Goal: Task Accomplishment & Management: Use online tool/utility

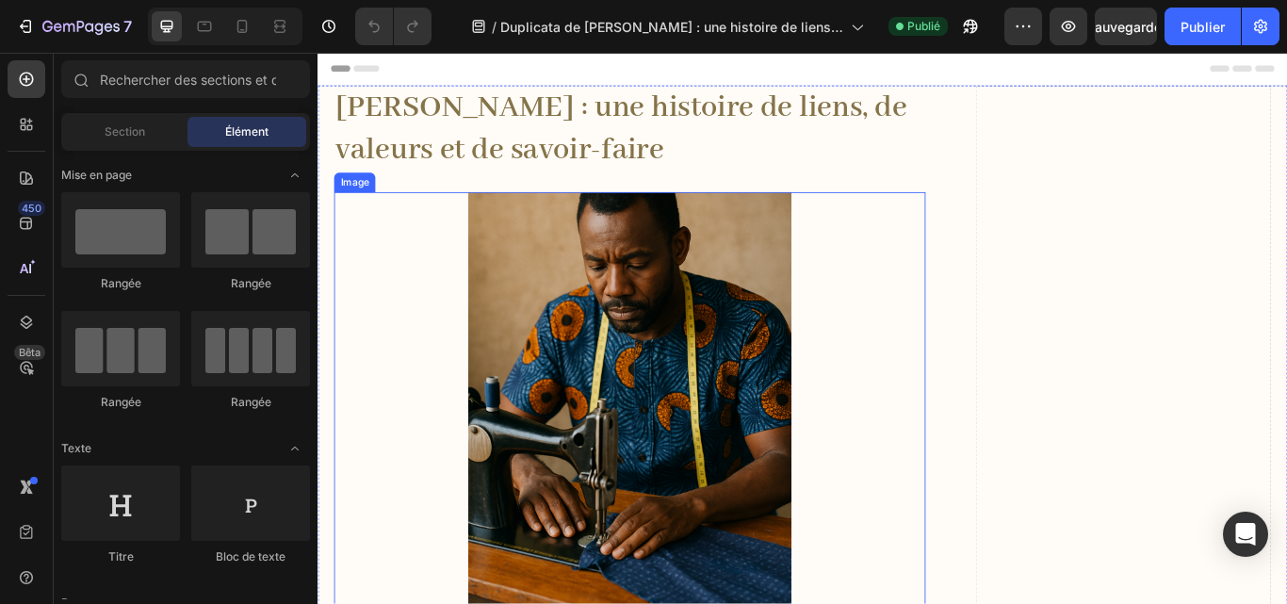
click at [603, 161] on h1 "[PERSON_NAME] : une histoire de liens, de valeurs et de savoir-faire" at bounding box center [681, 142] width 690 height 102
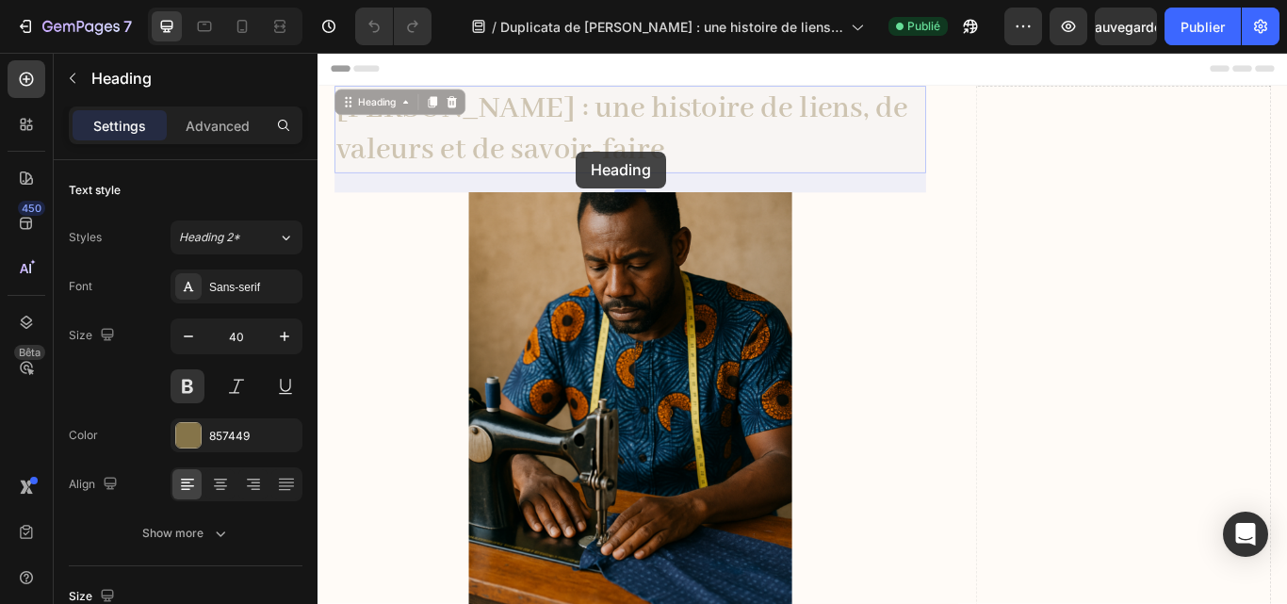
drag, startPoint x: 603, startPoint y: 161, endPoint x: 623, endPoint y: 170, distance: 21.5
click at [318, 53] on p "[PERSON_NAME] : une histoire de liens, de valeurs et de savoir-faire" at bounding box center [318, 53] width 0 height 0
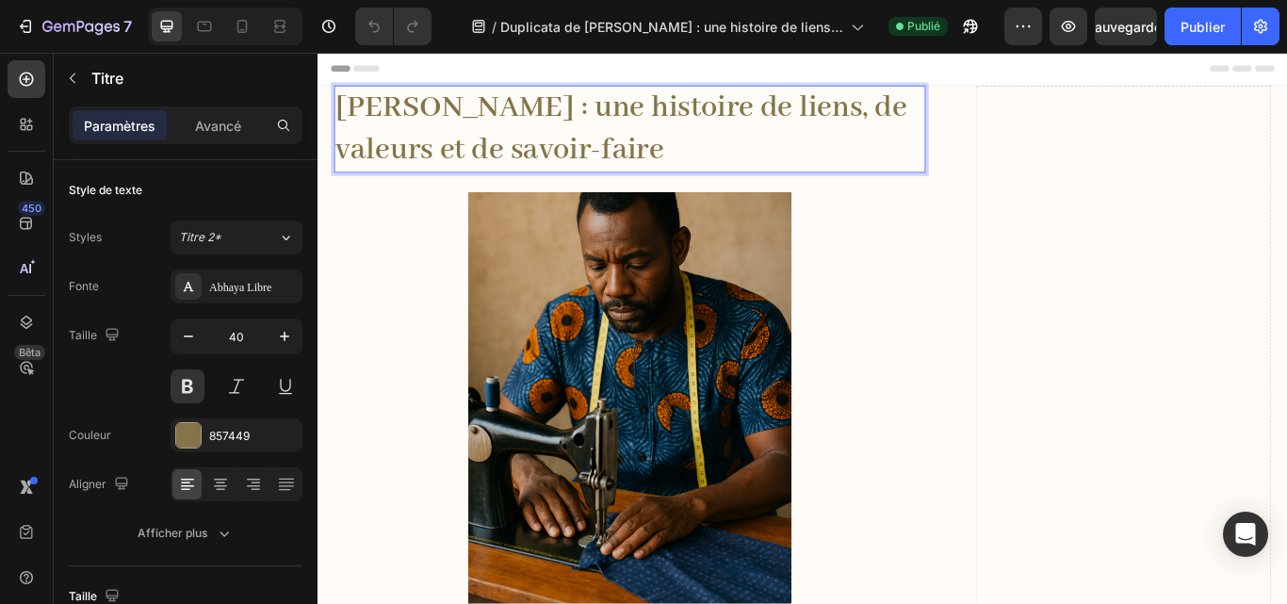
click at [602, 146] on p "[PERSON_NAME] : une histoire de liens, de valeurs et de savoir-faire" at bounding box center [681, 142] width 686 height 98
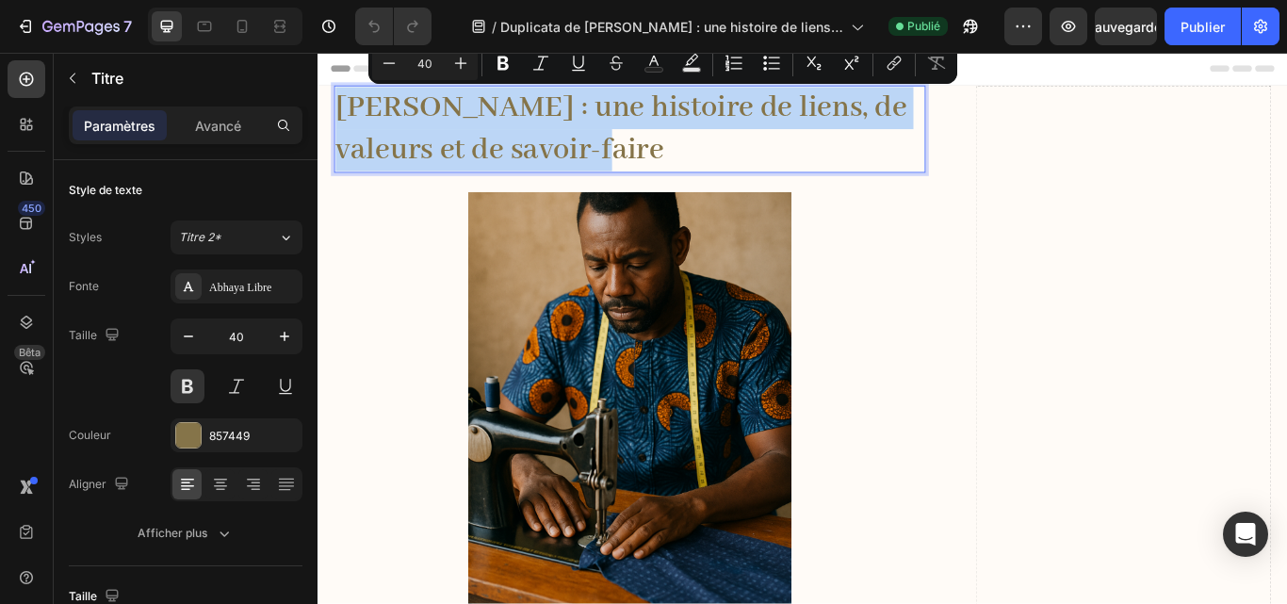
drag, startPoint x: 611, startPoint y: 156, endPoint x: 339, endPoint y: 107, distance: 275.8
click at [339, 107] on p "[PERSON_NAME] : une histoire de liens, de valeurs et de savoir-faire" at bounding box center [681, 142] width 686 height 98
copy p "[PERSON_NAME] : une histoire de liens, de valeurs et de savoir-faire"
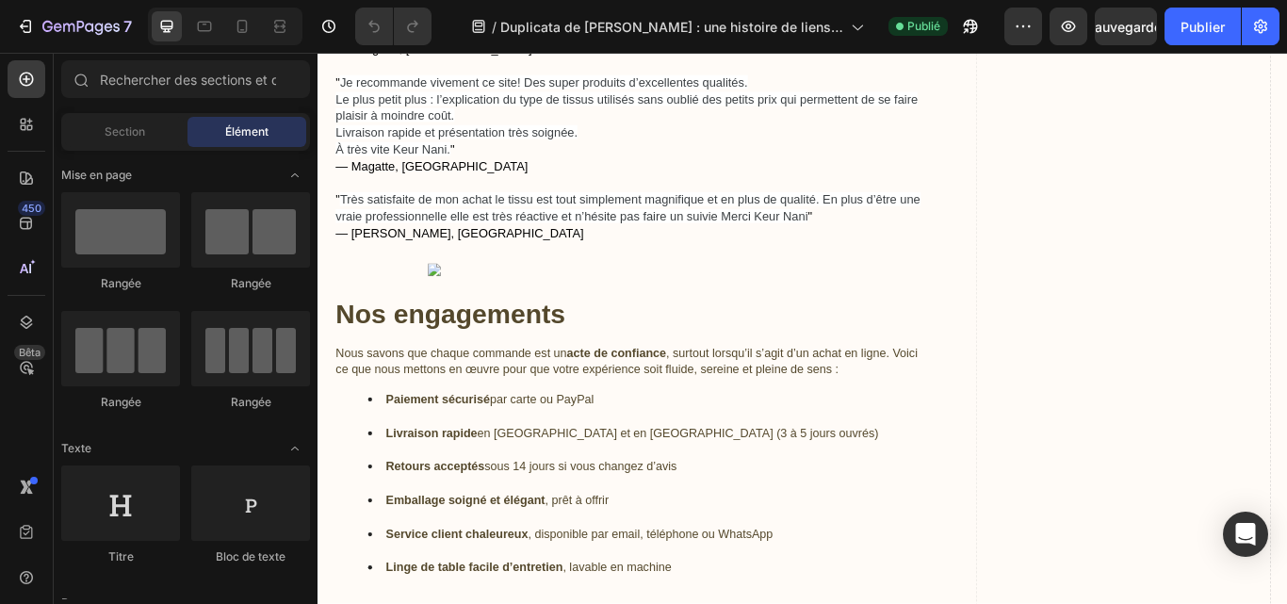
scroll to position [3510, 0]
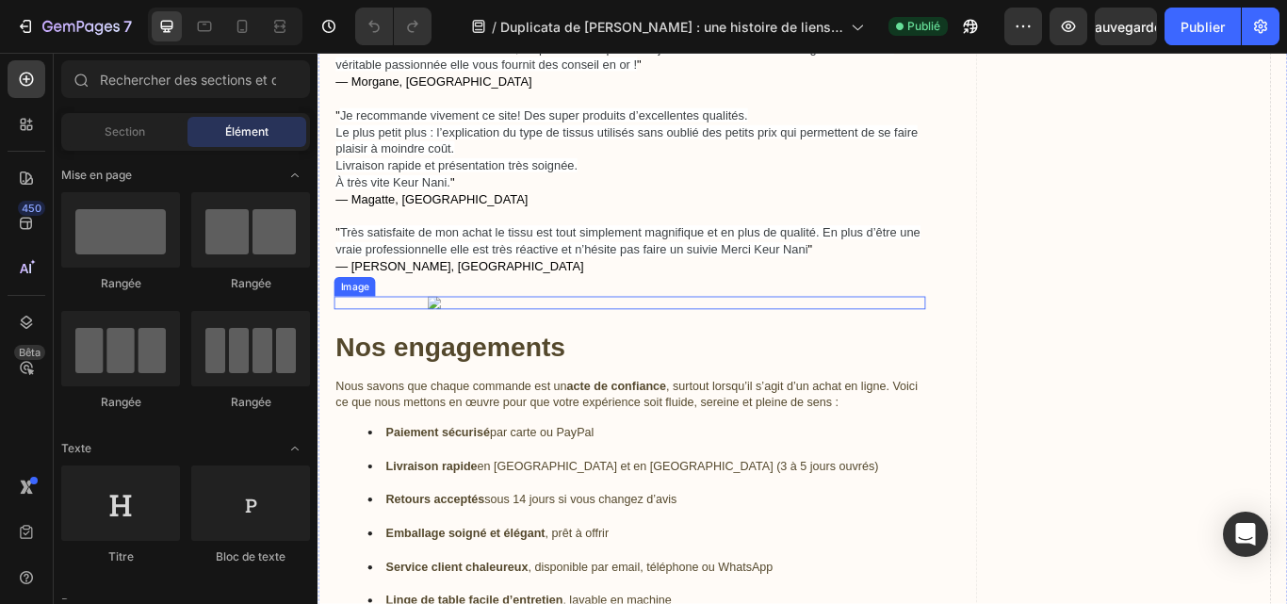
click at [421, 337] on div at bounding box center [681, 344] width 690 height 15
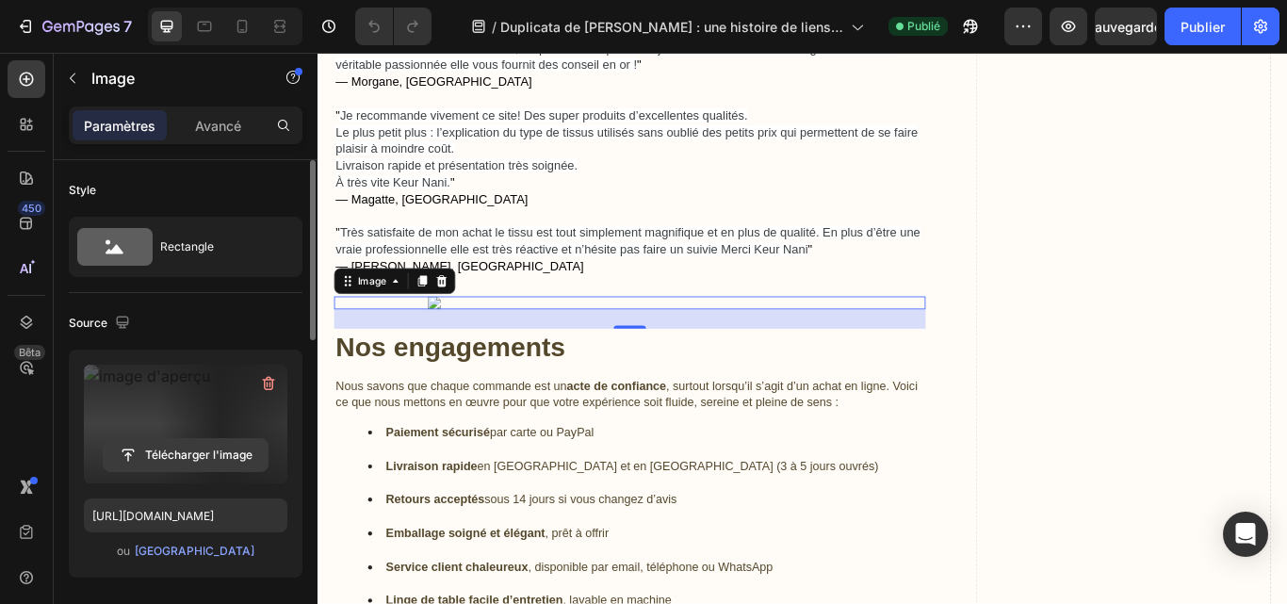
click at [226, 453] on input "file" at bounding box center [186, 455] width 164 height 32
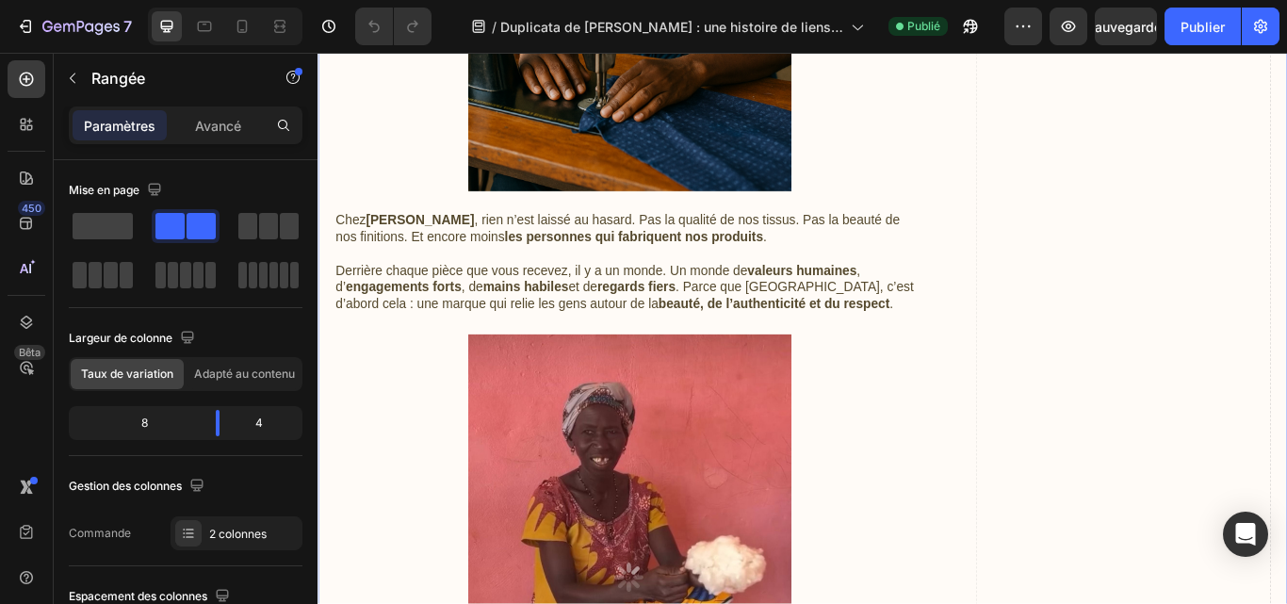
scroll to position [528, 0]
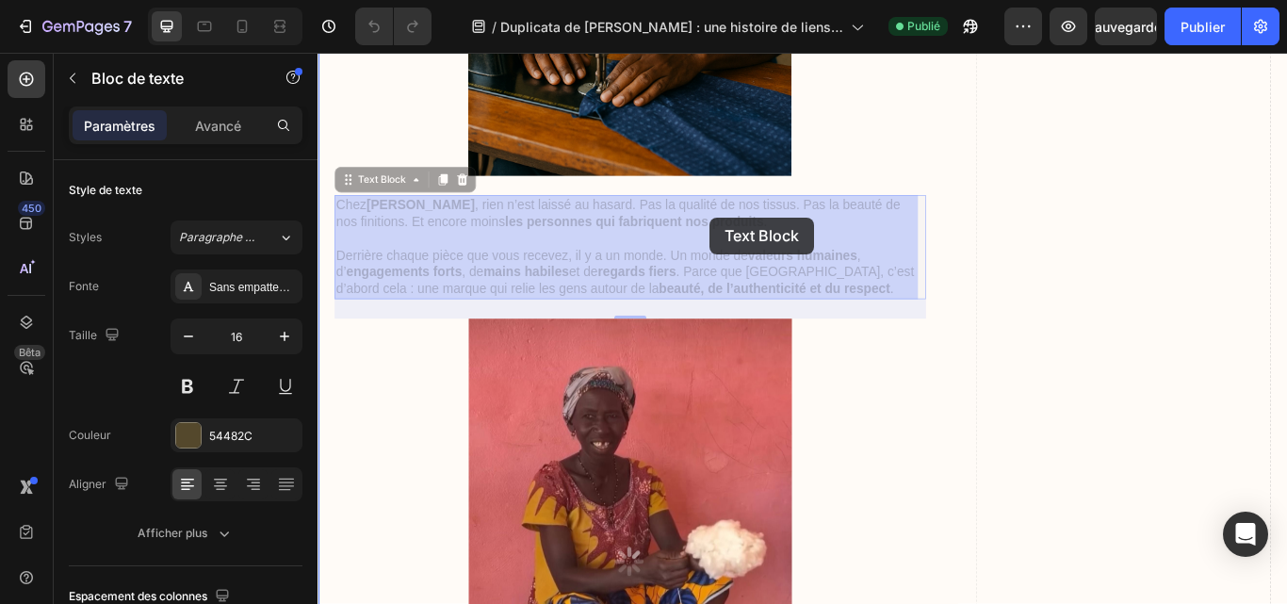
drag, startPoint x: 834, startPoint y: 242, endPoint x: 775, endPoint y: 245, distance: 59.4
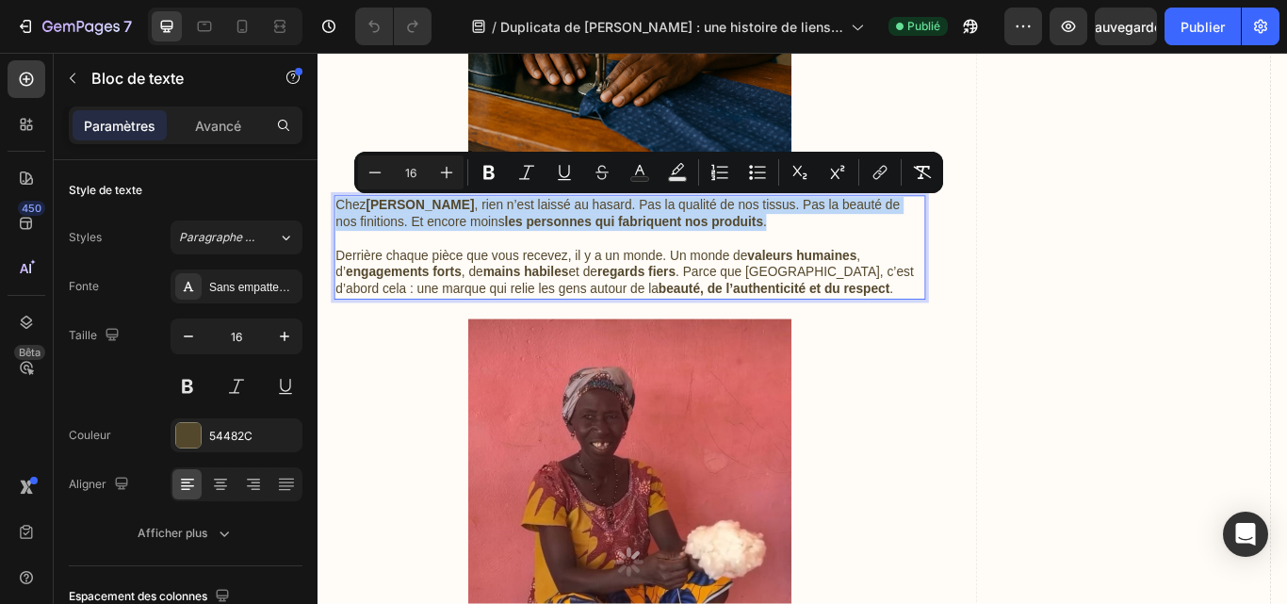
drag, startPoint x: 817, startPoint y: 250, endPoint x: 341, endPoint y: 230, distance: 476.3
click at [341, 230] on p "Chez [PERSON_NAME] , rien n’est laissé au hasard. Pas la qualité de nos tissus.…" at bounding box center [681, 241] width 686 height 40
copy p "Chez [PERSON_NAME] , rien n’est laissé au hasard. Pas la qualité de nos tissus.…"
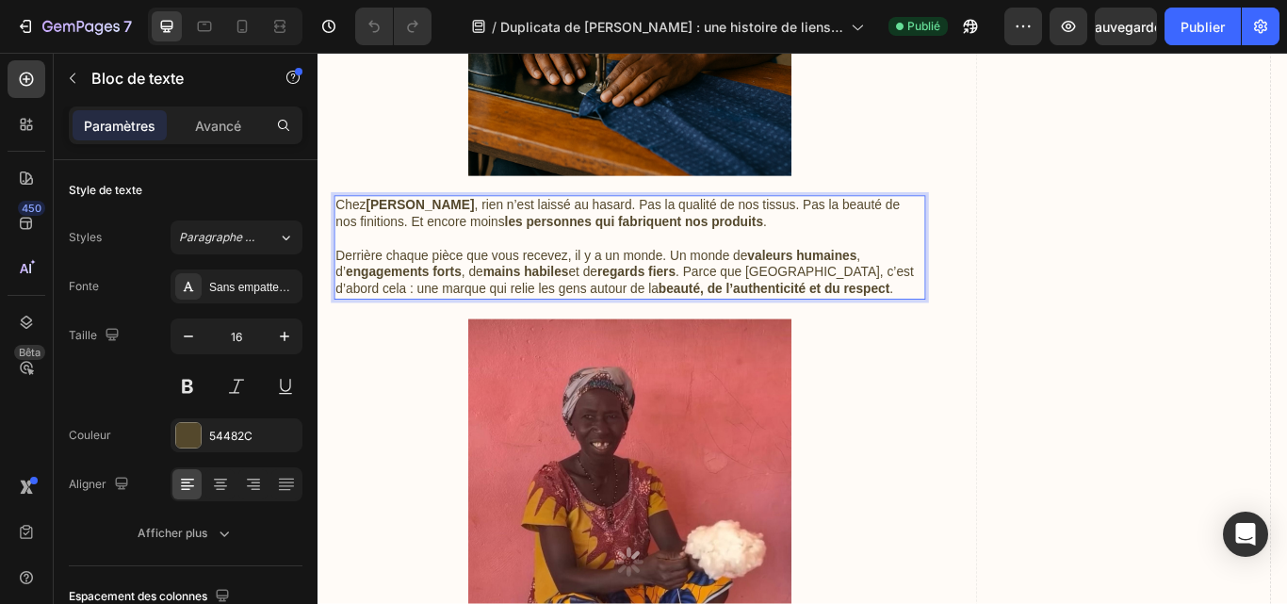
click at [941, 331] on p "Derrière chaque pièce que vous recevez, il y a un monde. Un monde de valeurs hu…" at bounding box center [681, 310] width 686 height 58
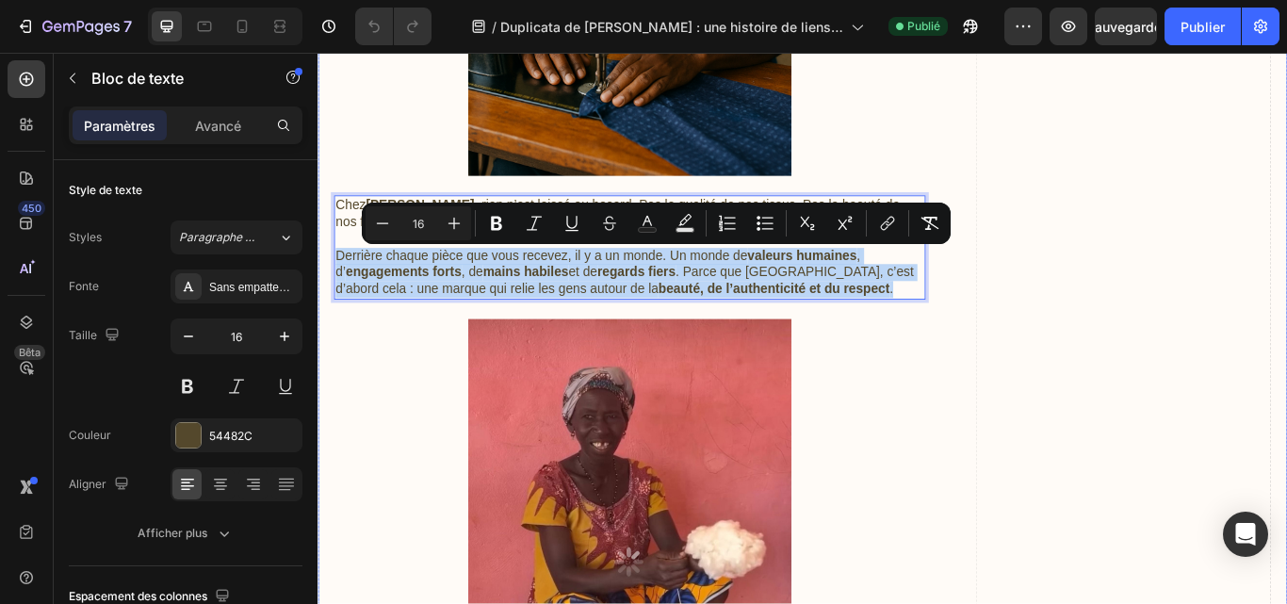
drag, startPoint x: 941, startPoint y: 327, endPoint x: 332, endPoint y: 293, distance: 609.7
copy p "Derrière chaque pièce que vous recevez, il y a un monde. Un monde de valeurs hu…"
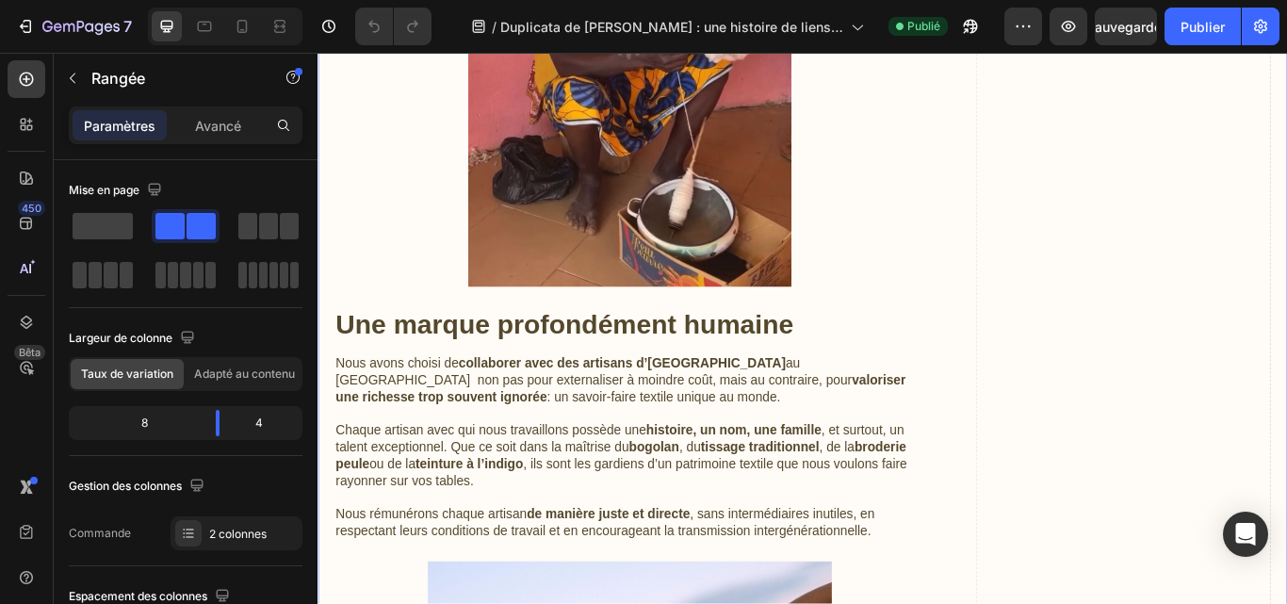
scroll to position [1169, 0]
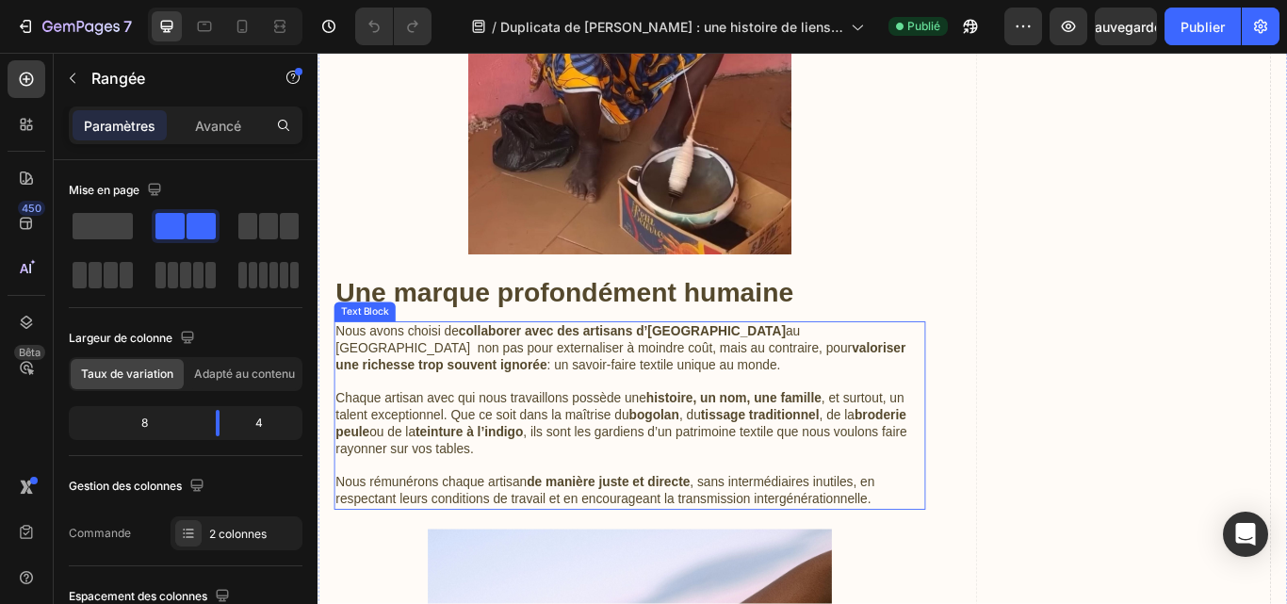
click at [970, 567] on p "Nous rémunérons chaque artisan de manière juste et directe , sans intermédiaire…" at bounding box center [681, 565] width 686 height 40
drag, startPoint x: 970, startPoint y: 567, endPoint x: 953, endPoint y: 576, distance: 19.0
click at [970, 567] on p "Nous rémunérons chaque artisan de manière juste et directe , sans intermédiaire…" at bounding box center [681, 565] width 686 height 40
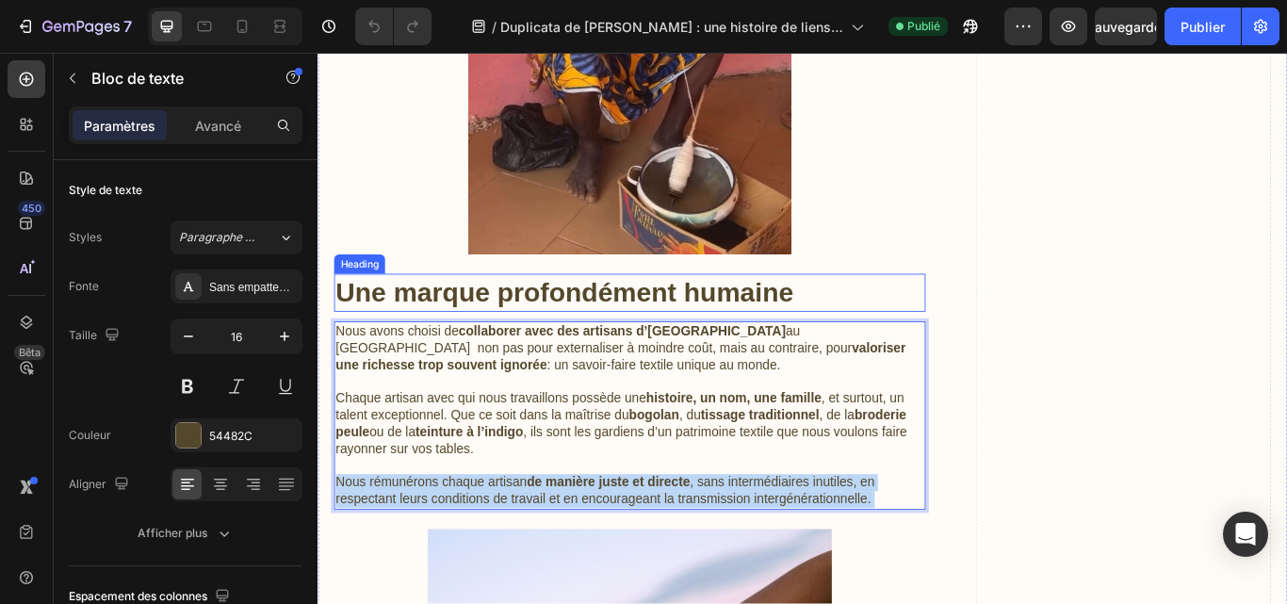
drag, startPoint x: 973, startPoint y: 573, endPoint x: 391, endPoint y: 342, distance: 625.6
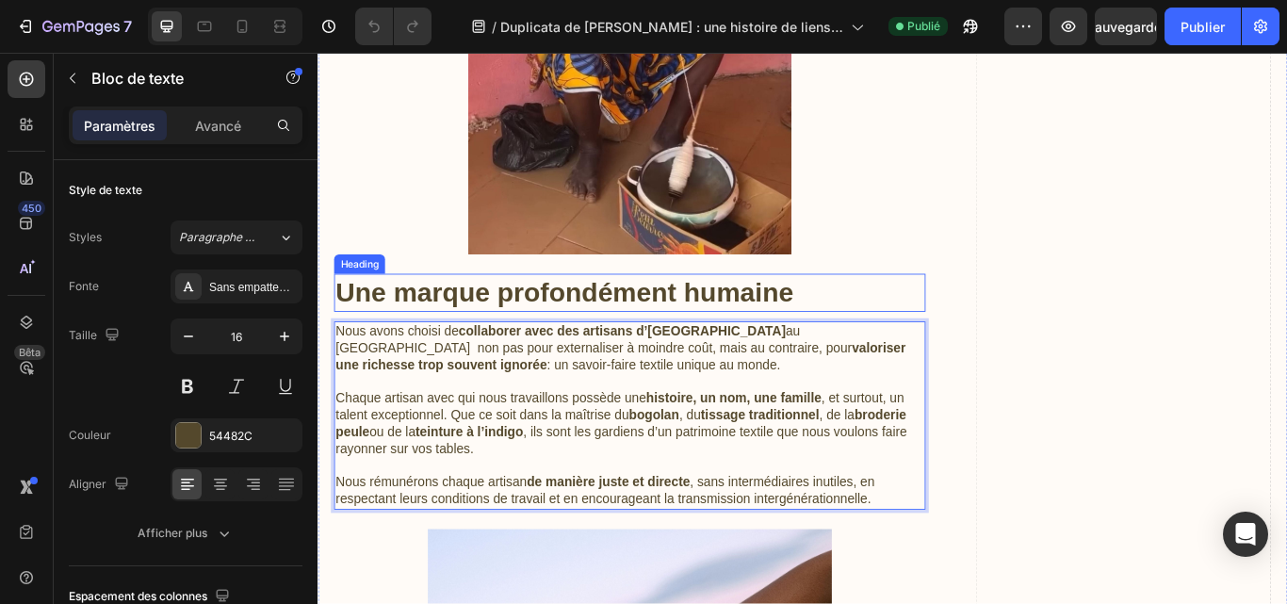
click at [391, 342] on h3 "Une marque profondément humaine" at bounding box center [681, 333] width 690 height 44
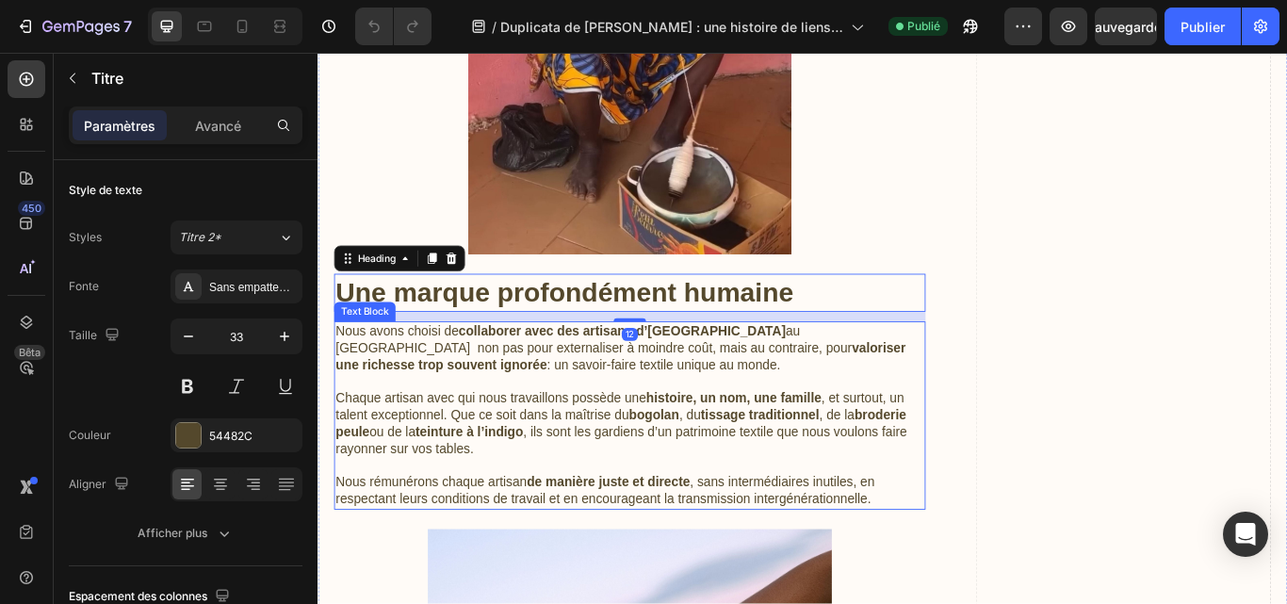
click at [481, 387] on p "Nous avons choisi de collaborer avec des artisans d’[GEOGRAPHIC_DATA] au [GEOGR…" at bounding box center [681, 397] width 686 height 58
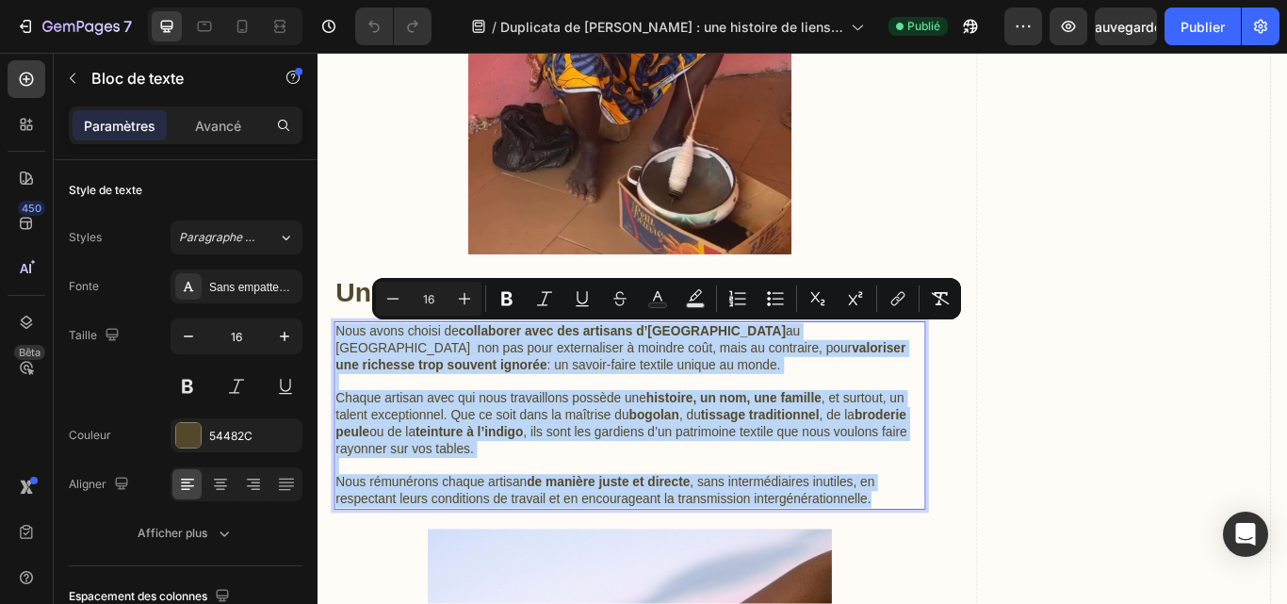
drag, startPoint x: 974, startPoint y: 570, endPoint x: 312, endPoint y: 352, distance: 696.8
click at [359, 319] on h3 "Une marque profondément humaine" at bounding box center [681, 333] width 690 height 44
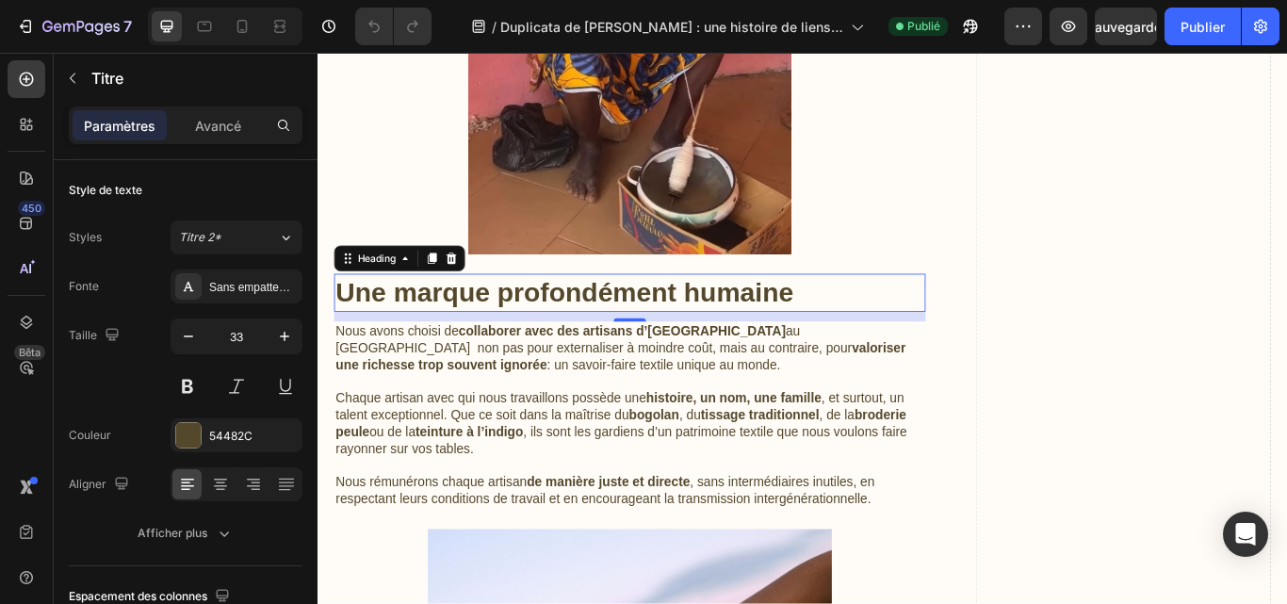
click at [876, 328] on p "Une marque profondément humaine" at bounding box center [681, 333] width 686 height 41
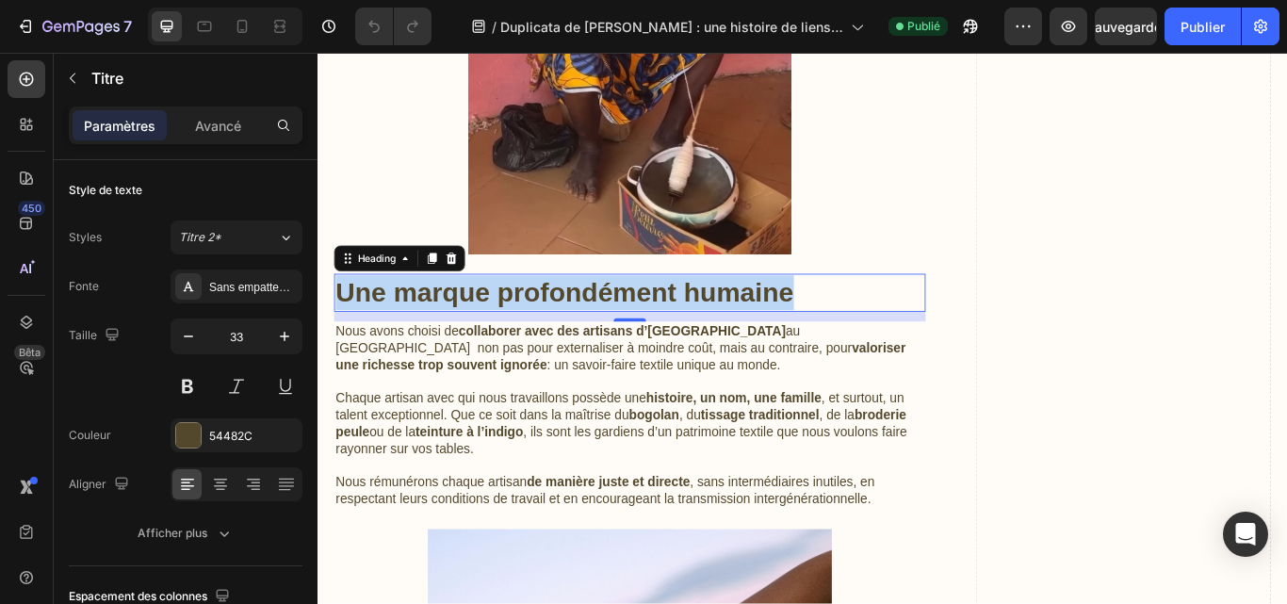
drag, startPoint x: 876, startPoint y: 328, endPoint x: 233, endPoint y: 311, distance: 643.0
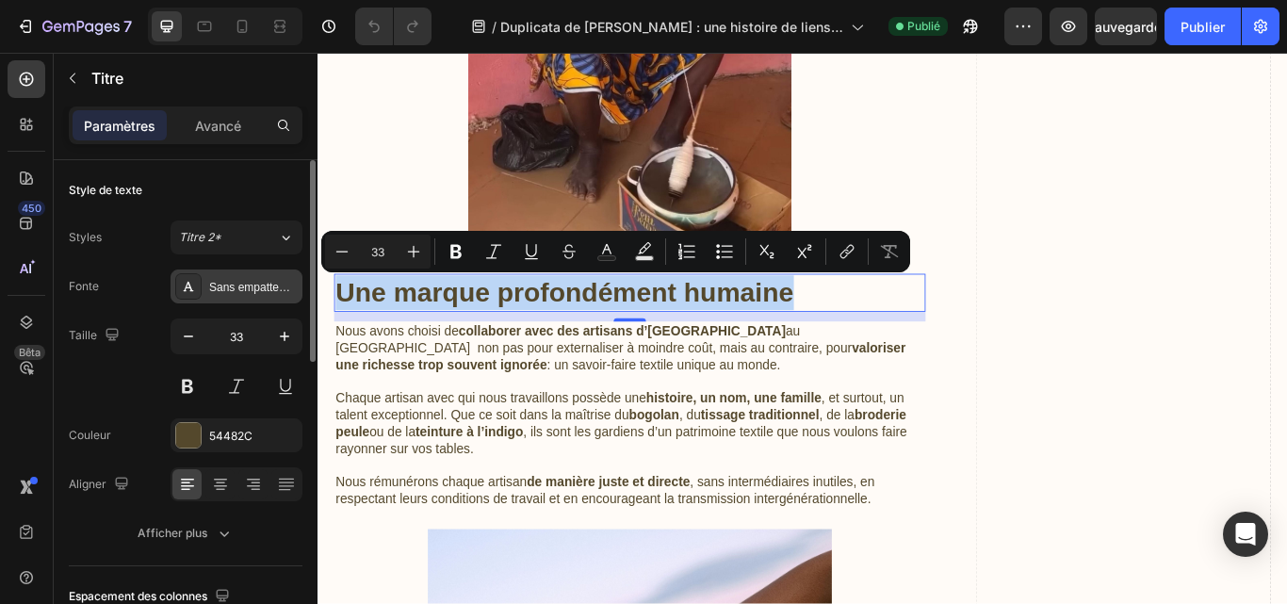
copy p "Une marque profondément humaine"
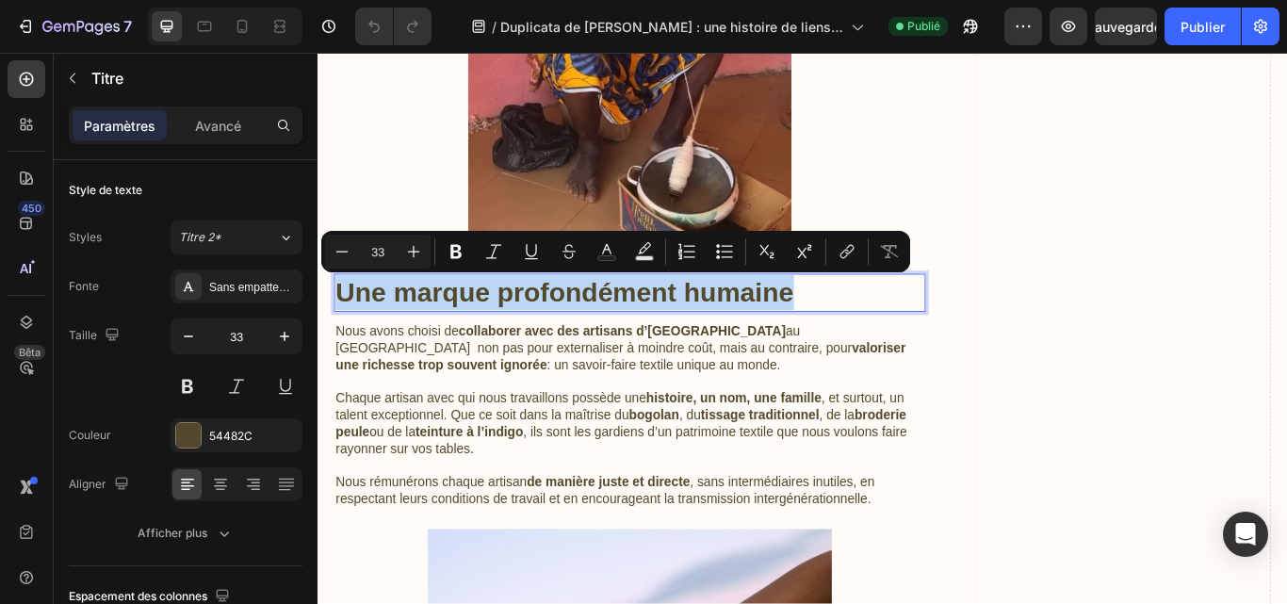
copy p "Une marque profondément humaine"
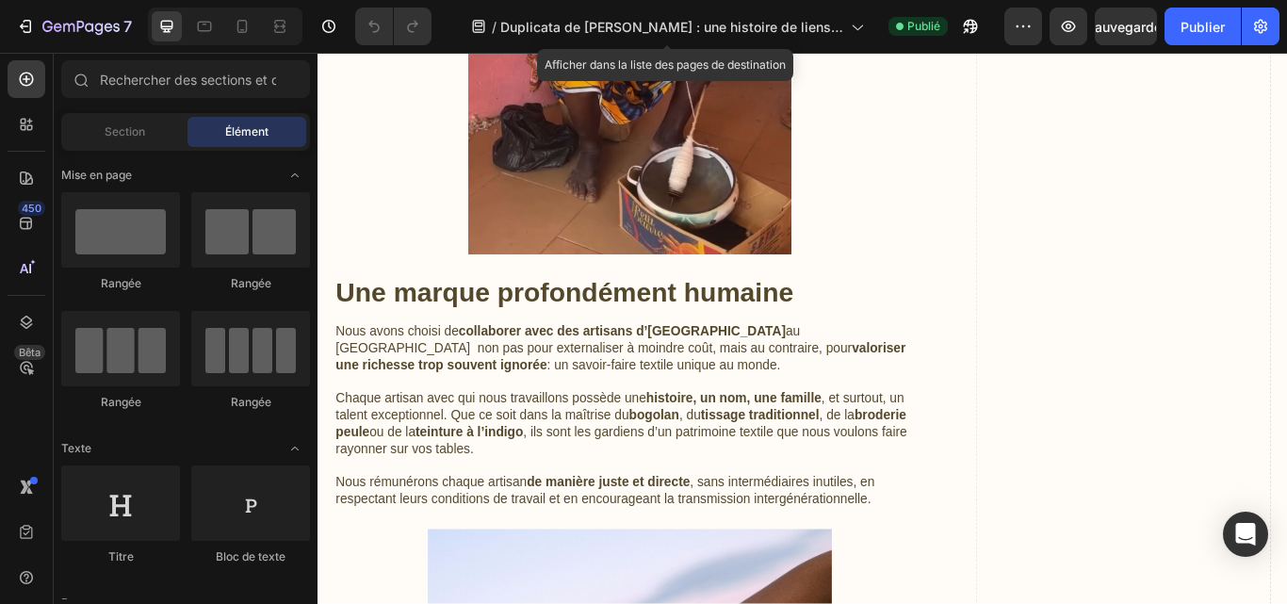
scroll to position [0, 0]
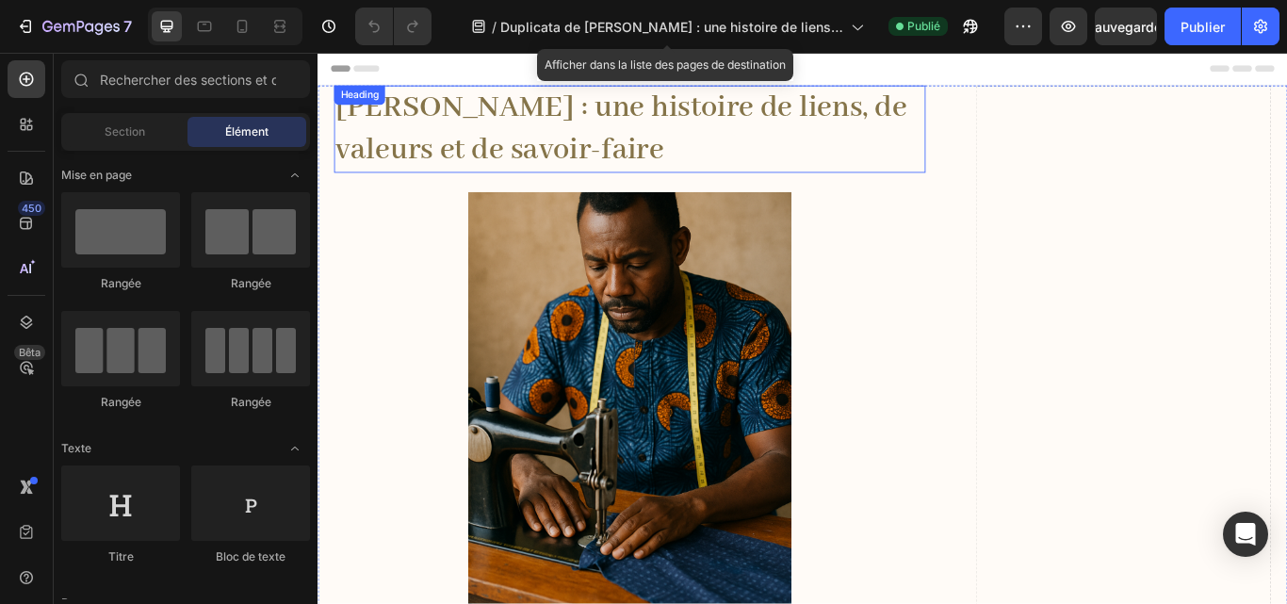
click at [611, 162] on h1 "[PERSON_NAME] : une histoire de liens, de valeurs et de savoir-faire" at bounding box center [681, 142] width 690 height 102
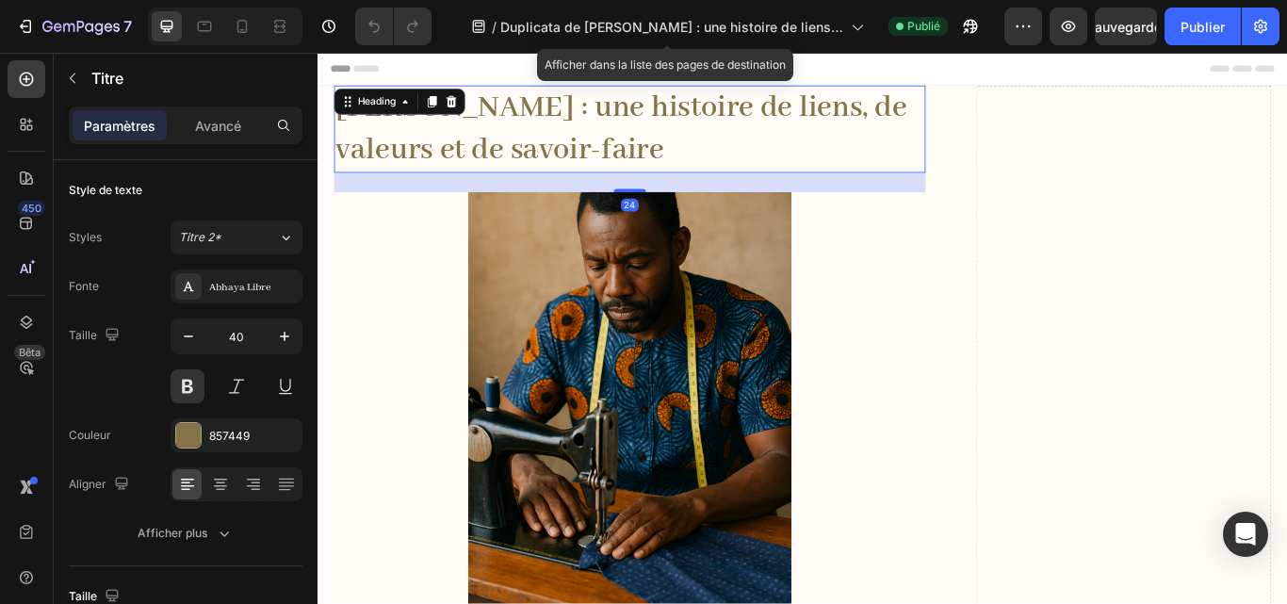
click at [596, 160] on h1 "[PERSON_NAME] : une histoire de liens, de valeurs et de savoir-faire" at bounding box center [681, 142] width 690 height 102
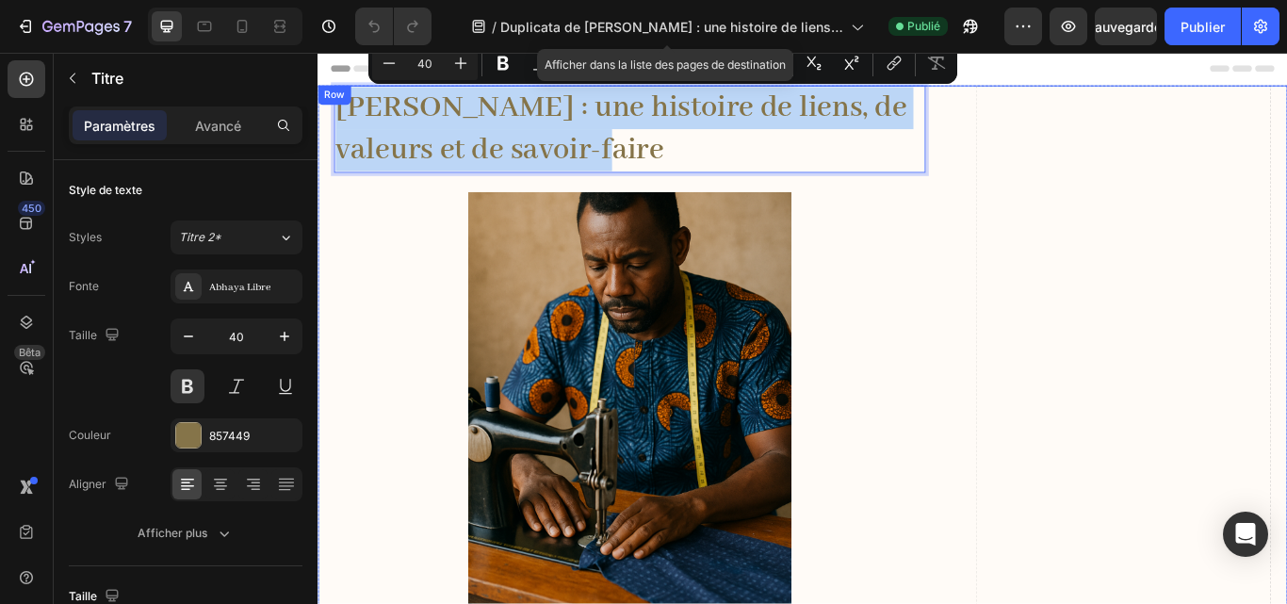
drag, startPoint x: 596, startPoint y: 160, endPoint x: 318, endPoint y: 104, distance: 283.7
copy p "[PERSON_NAME] : une histoire de liens, de valeurs et de savoir-faire"
click at [1004, 603] on div at bounding box center [681, 470] width 690 height 509
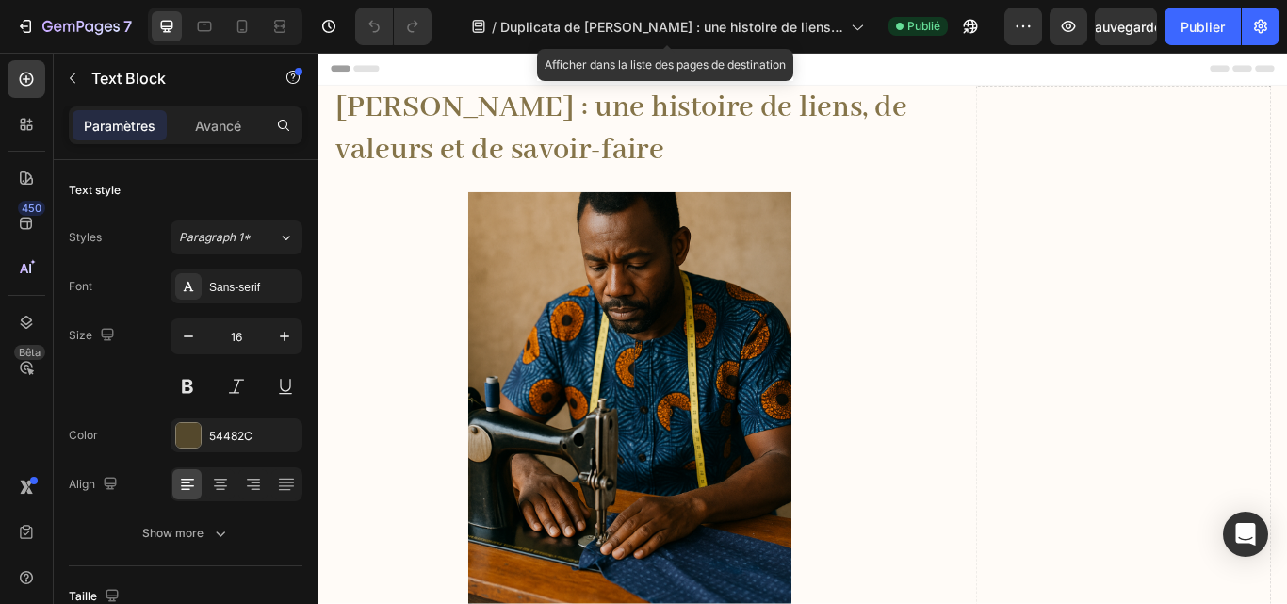
scroll to position [302, 0]
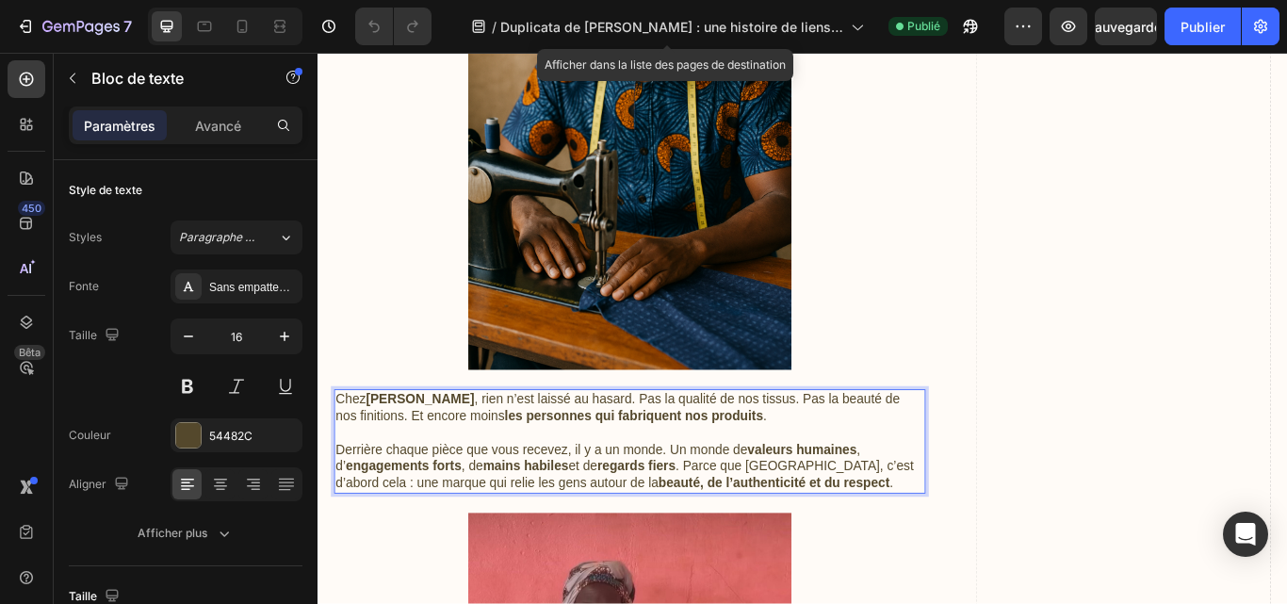
click at [929, 549] on strong "beauté, de l’authenticité et du respect" at bounding box center [849, 555] width 270 height 16
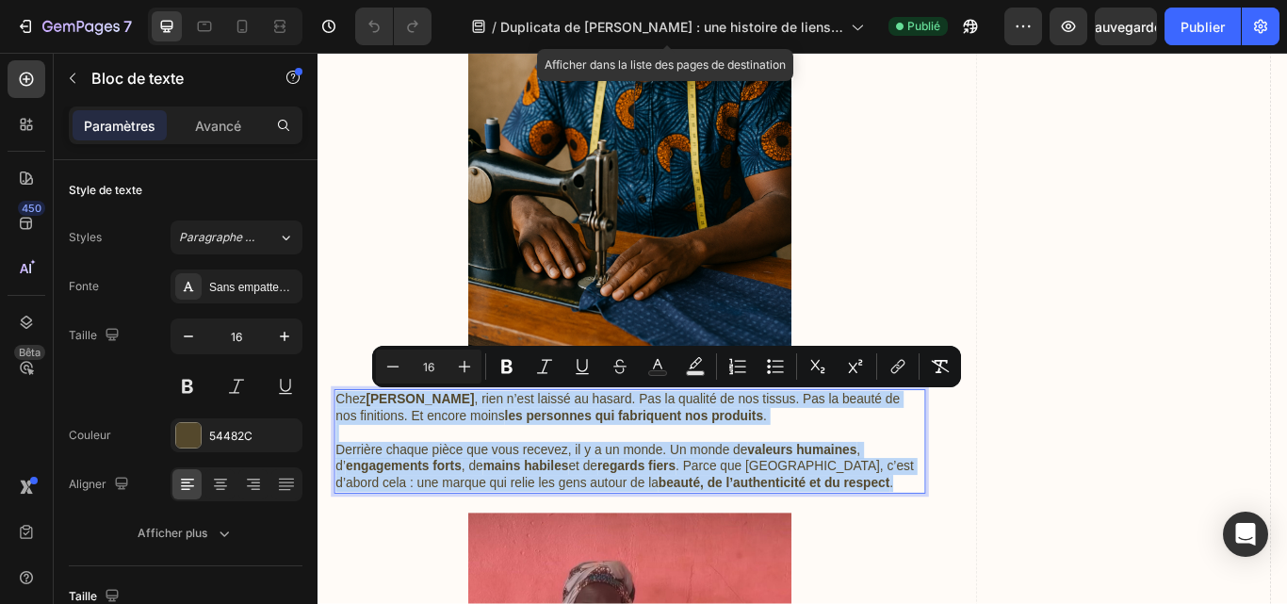
drag, startPoint x: 944, startPoint y: 552, endPoint x: 586, endPoint y: 435, distance: 376.7
copy div "Chez [PERSON_NAME] , rien n’est laissé au hasard. Pas la qualité de nos tissus.…"
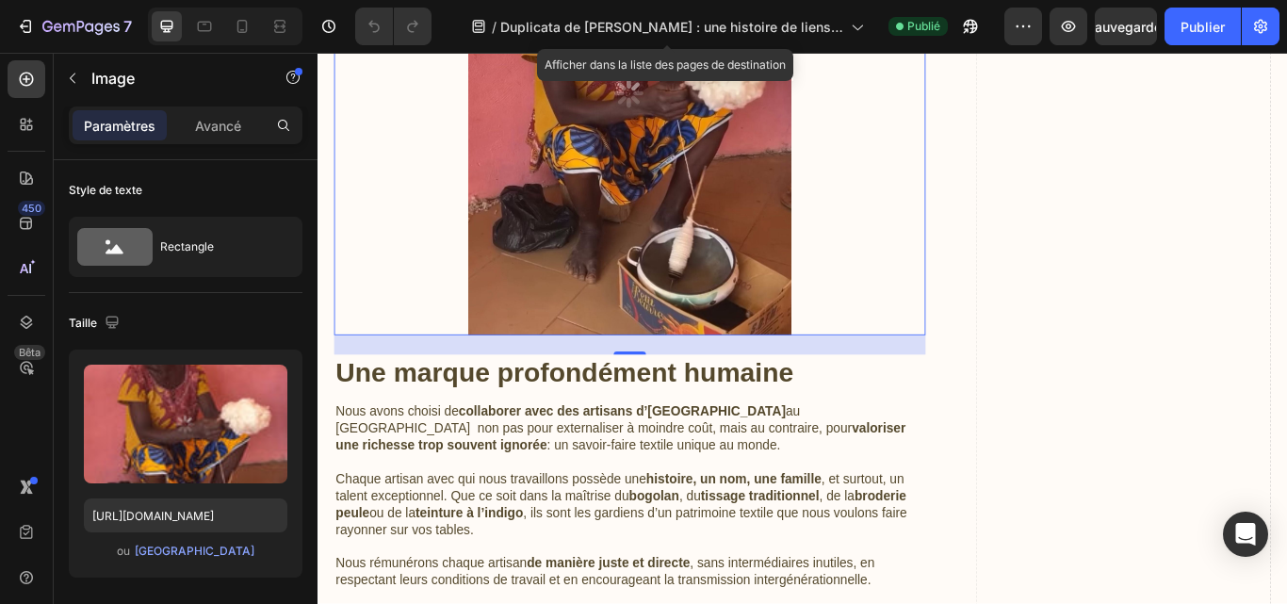
scroll to position [1244, 0]
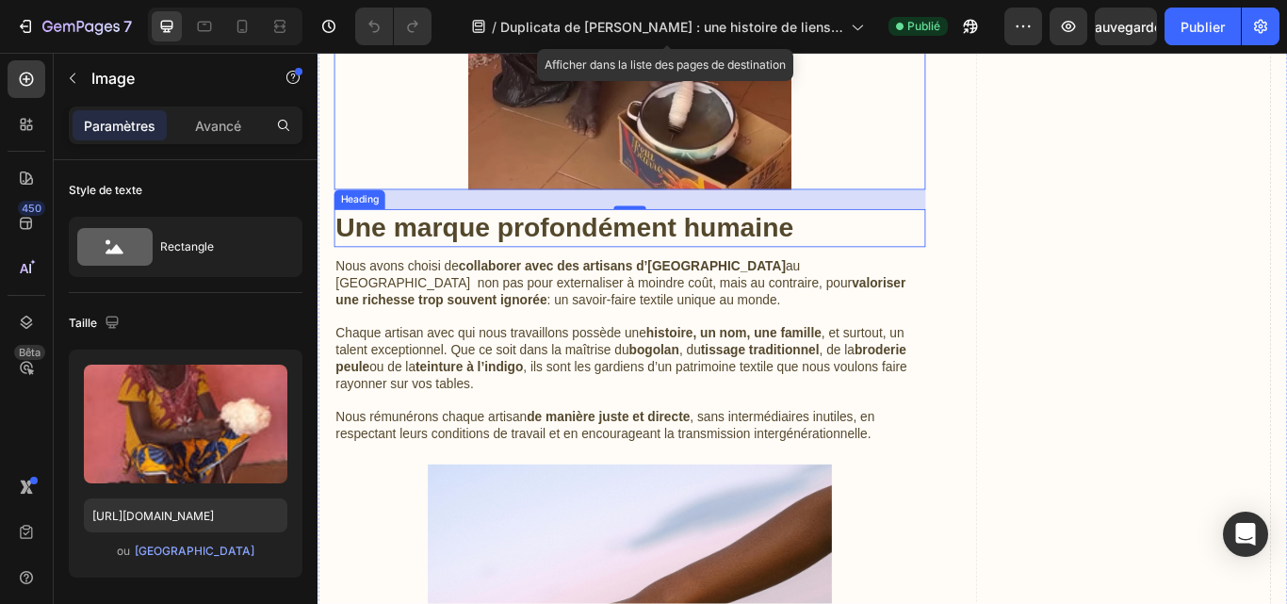
click at [812, 265] on p "Une marque profondément humaine" at bounding box center [681, 257] width 686 height 41
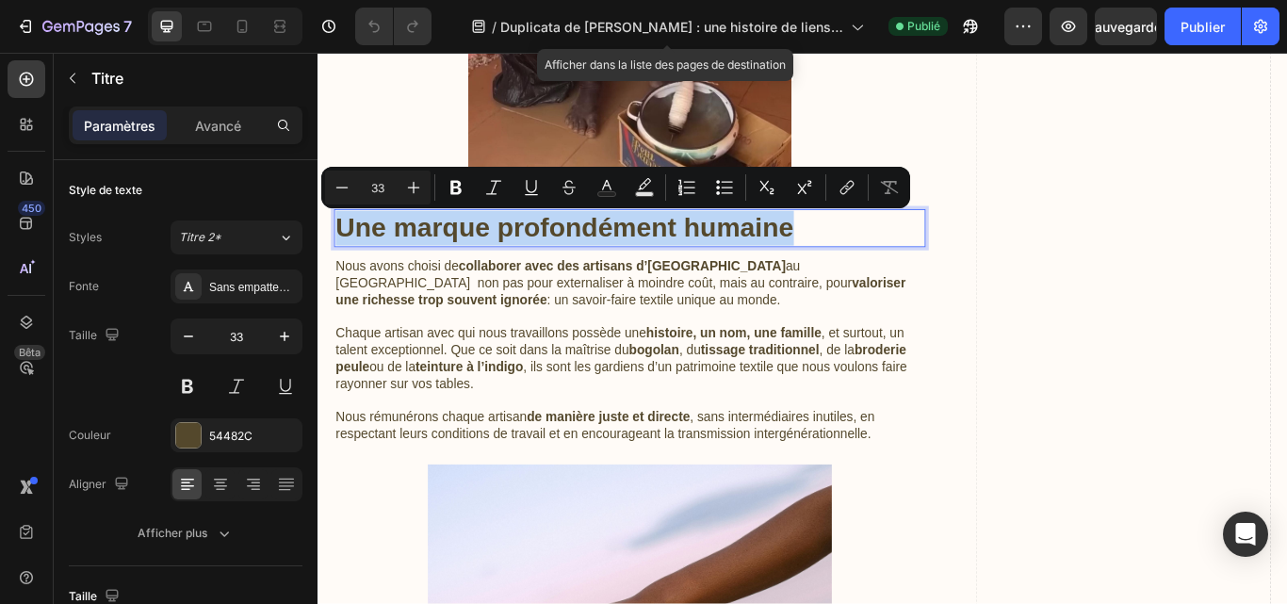
drag, startPoint x: 885, startPoint y: 248, endPoint x: 144, endPoint y: 195, distance: 742.6
copy p "Une marque profondément humaine"
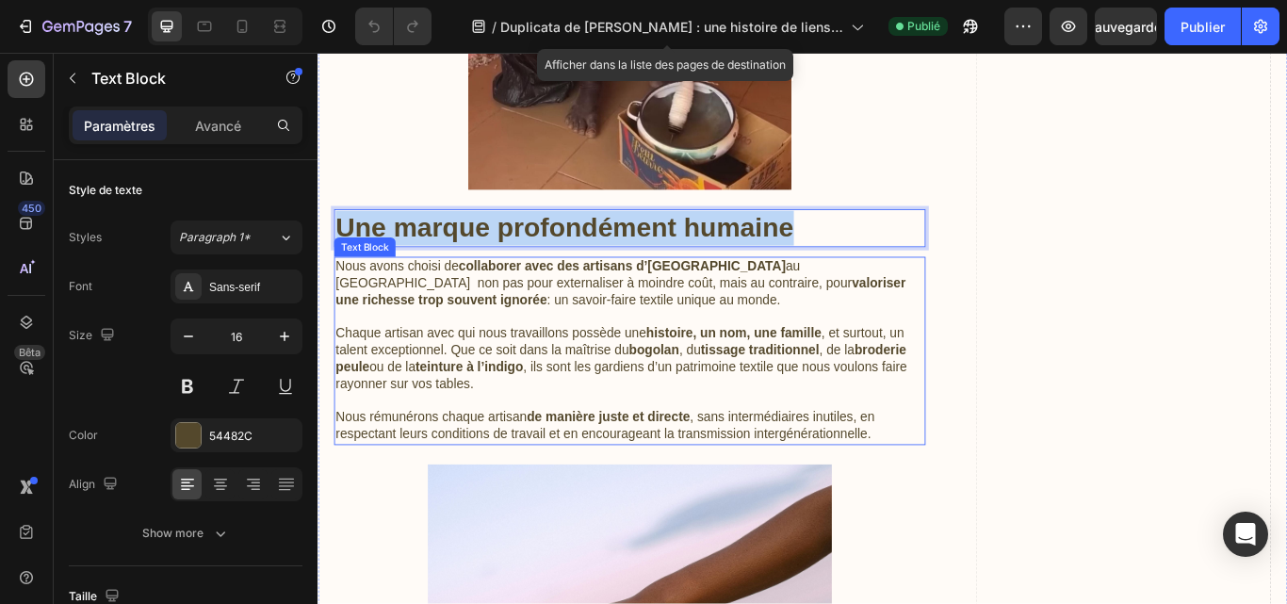
click at [764, 348] on p "Nous avons choisi de collaborer avec des artisans d’[GEOGRAPHIC_DATA] au [GEOGR…" at bounding box center [681, 322] width 686 height 58
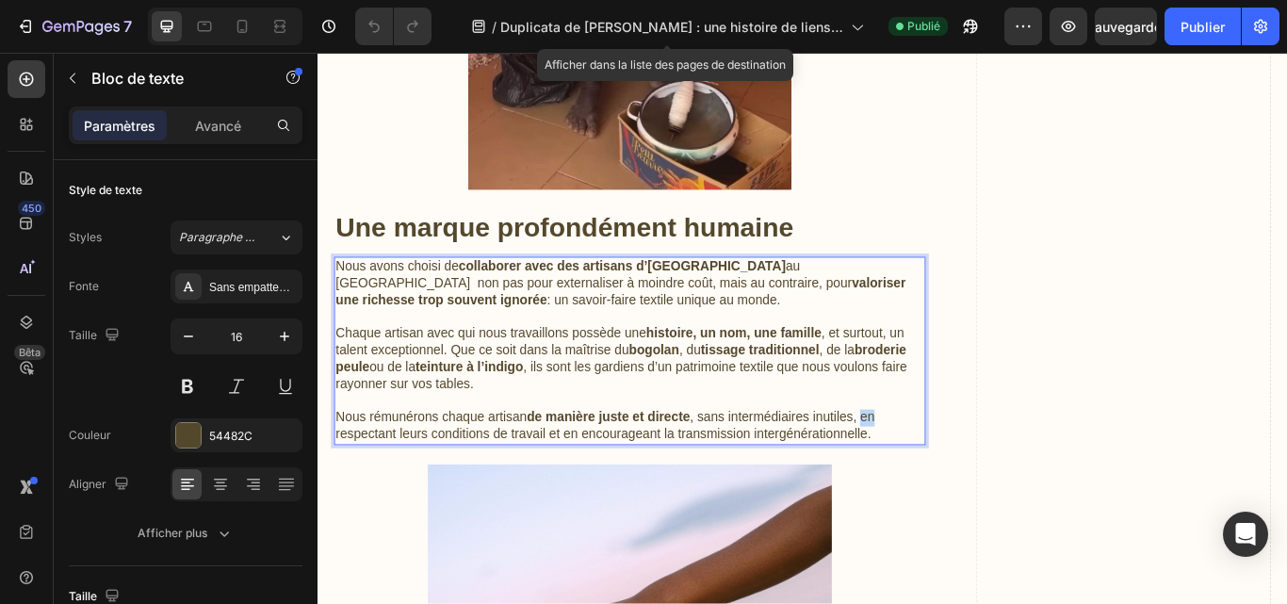
click at [957, 481] on p "Nous rémunérons chaque artisan de manière juste et directe , sans intermédiaire…" at bounding box center [681, 489] width 686 height 40
click at [355, 306] on p "Nous avons choisi de collaborer avec des artisans d’[GEOGRAPHIC_DATA] au [GEOGR…" at bounding box center [681, 322] width 686 height 58
drag, startPoint x: 353, startPoint y: 299, endPoint x: 367, endPoint y: 324, distance: 28.7
click at [367, 324] on p "Nous avons choisi de collaborer avec des artisans d’[GEOGRAPHIC_DATA] au [GEOGR…" at bounding box center [681, 322] width 686 height 58
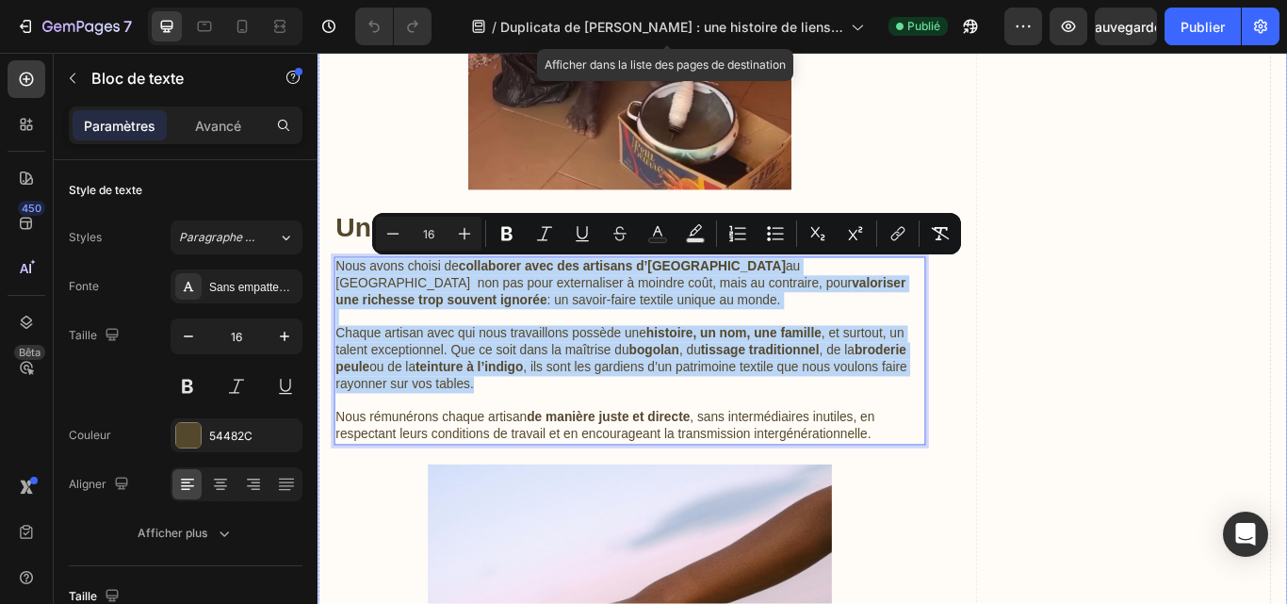
drag, startPoint x: 618, startPoint y: 444, endPoint x: 334, endPoint y: 299, distance: 319.5
copy div "Nous avons choisi de collaborer avec des artisans d’[GEOGRAPHIC_DATA] au [GEOGR…"
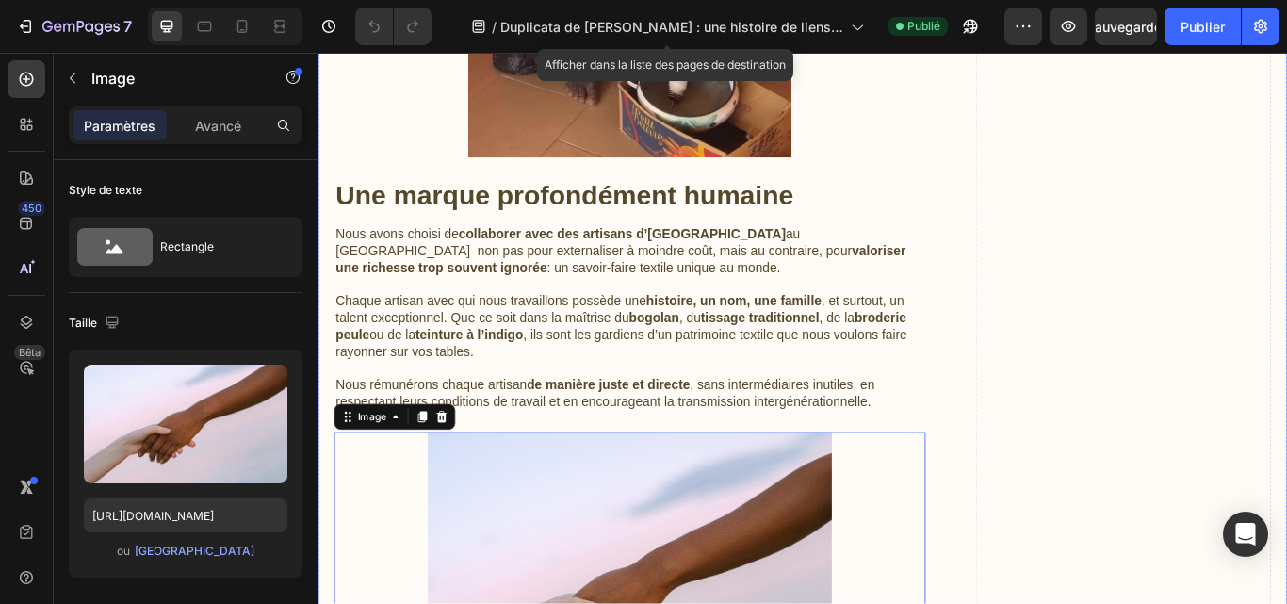
scroll to position [1319, 0]
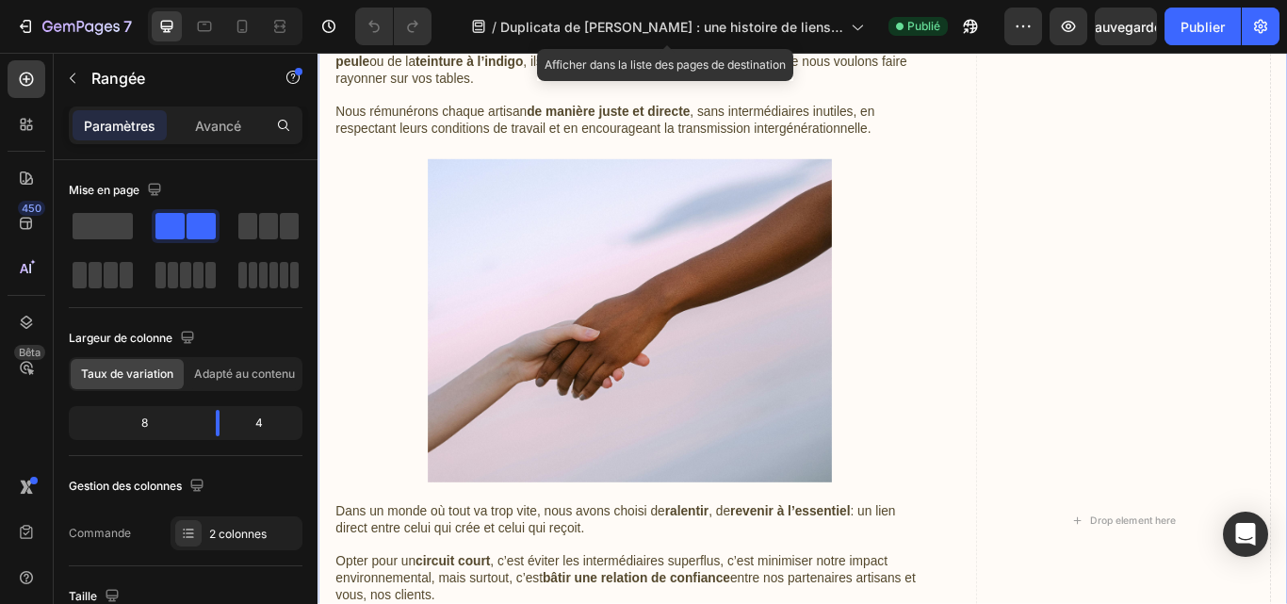
scroll to position [1847, 0]
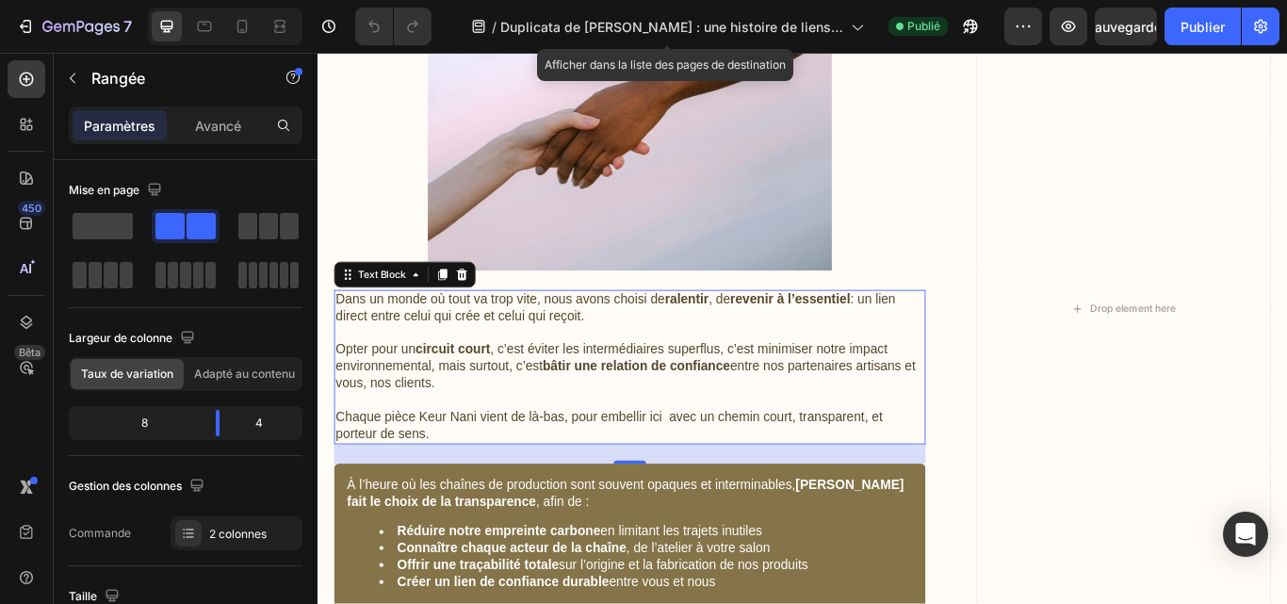
click at [471, 466] on p at bounding box center [681, 460] width 686 height 20
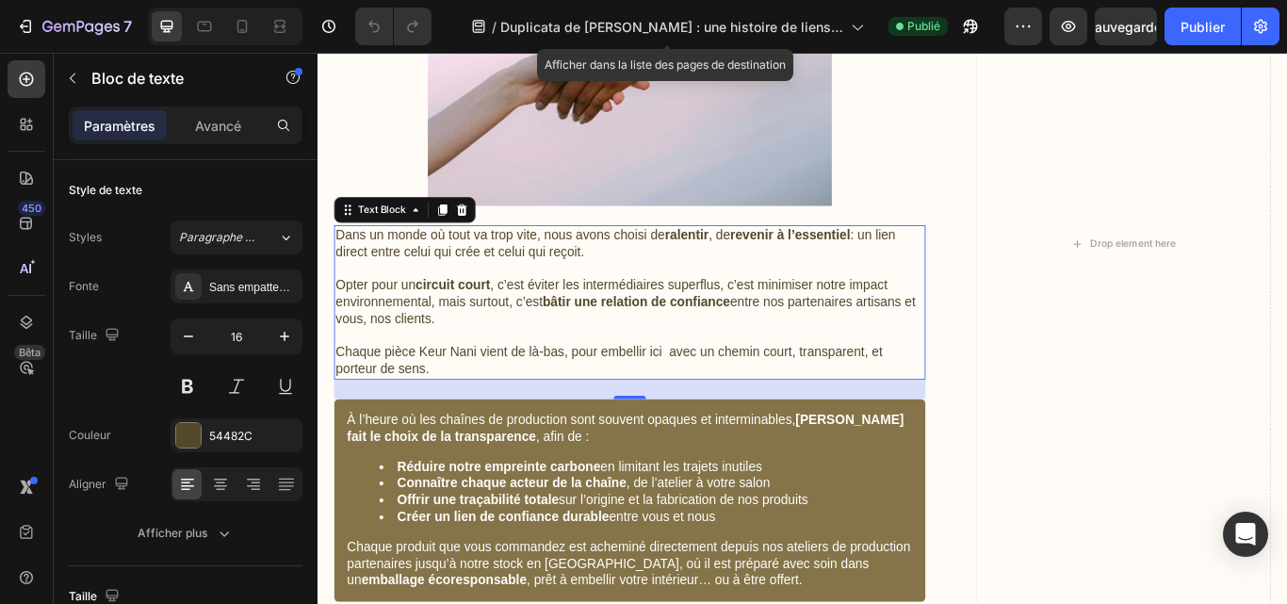
scroll to position [2111, 0]
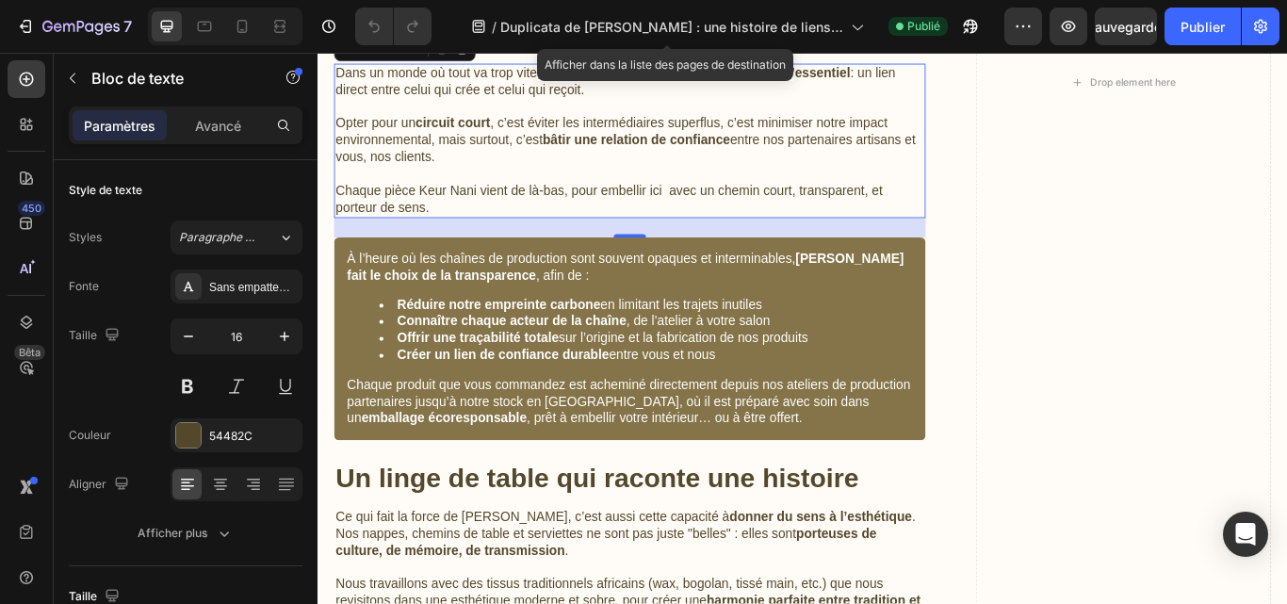
click at [435, 233] on p "Chaque pièce Keur Nani vient de là-bas, pour embellir ici avec un chemin court,…" at bounding box center [681, 225] width 686 height 40
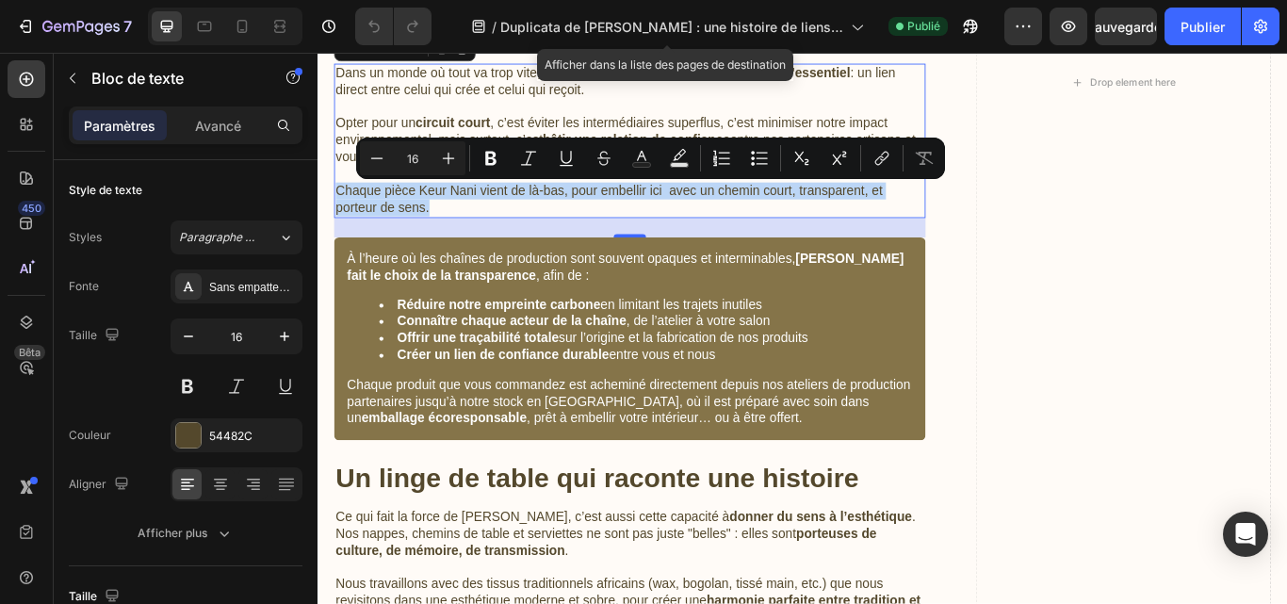
drag, startPoint x: 451, startPoint y: 233, endPoint x: 336, endPoint y: 210, distance: 117.2
click at [336, 210] on div "Dans un monde où tout va trop vite, nous avons choisi de ralentir , de revenir …" at bounding box center [681, 156] width 690 height 180
copy p "Chaque pièce Keur Nani vient de là-bas, pour embellir ici avec un chemin court,…"
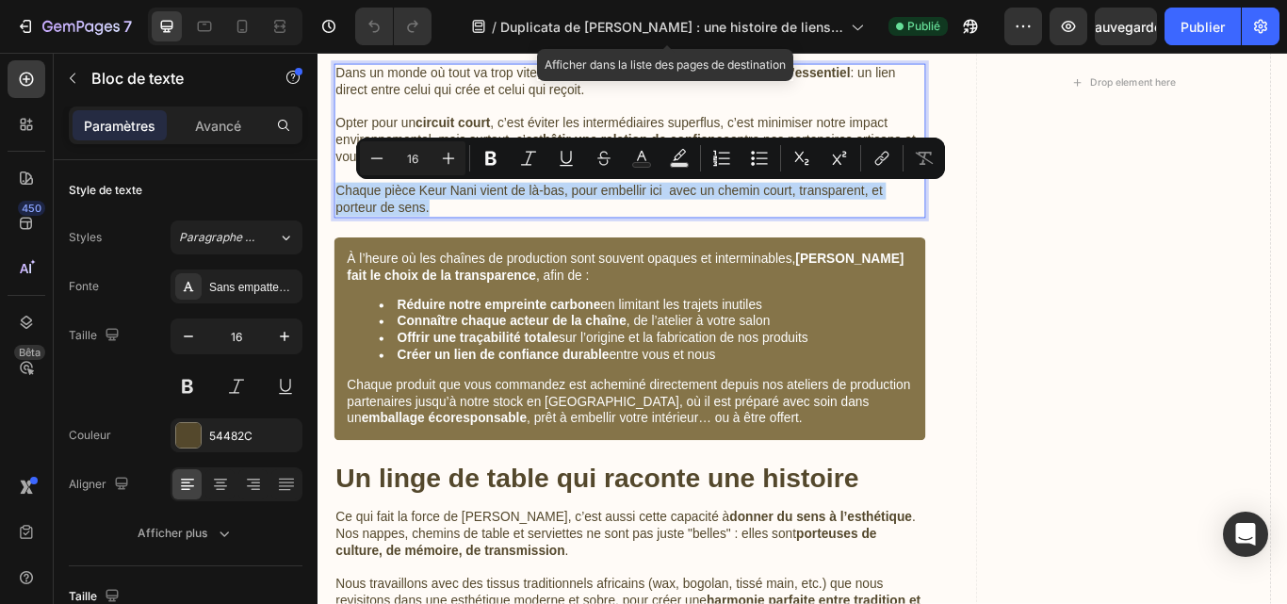
click at [688, 206] on p "Chaque pièce Keur Nani vient de là-bas, pour embellir ici avec un chemin court,…" at bounding box center [681, 225] width 686 height 40
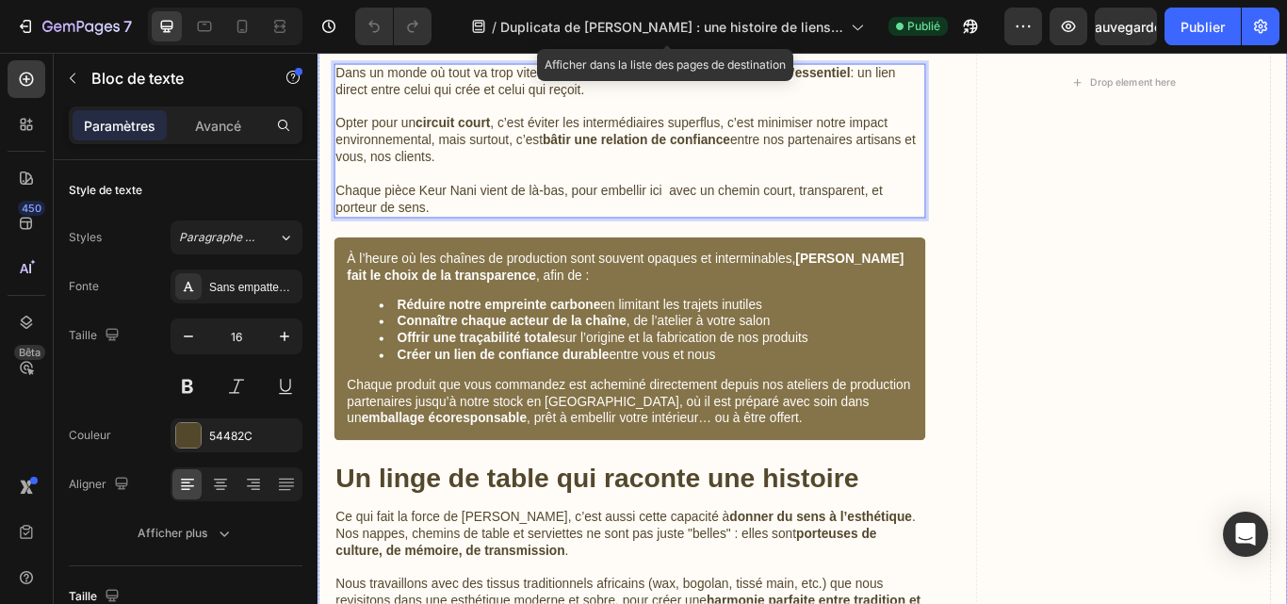
click at [1047, 367] on div "[PERSON_NAME] : une histoire de liens, de valeurs et de savoir-faire Heading Im…" at bounding box center [883, 87] width 1131 height 4215
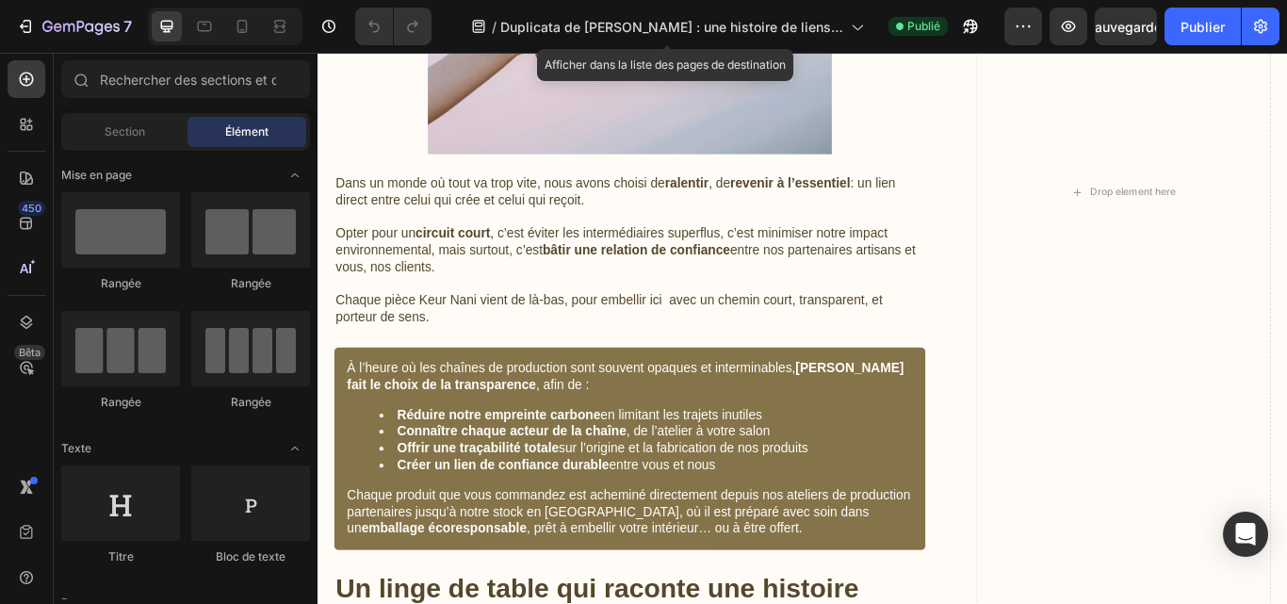
scroll to position [2001, 0]
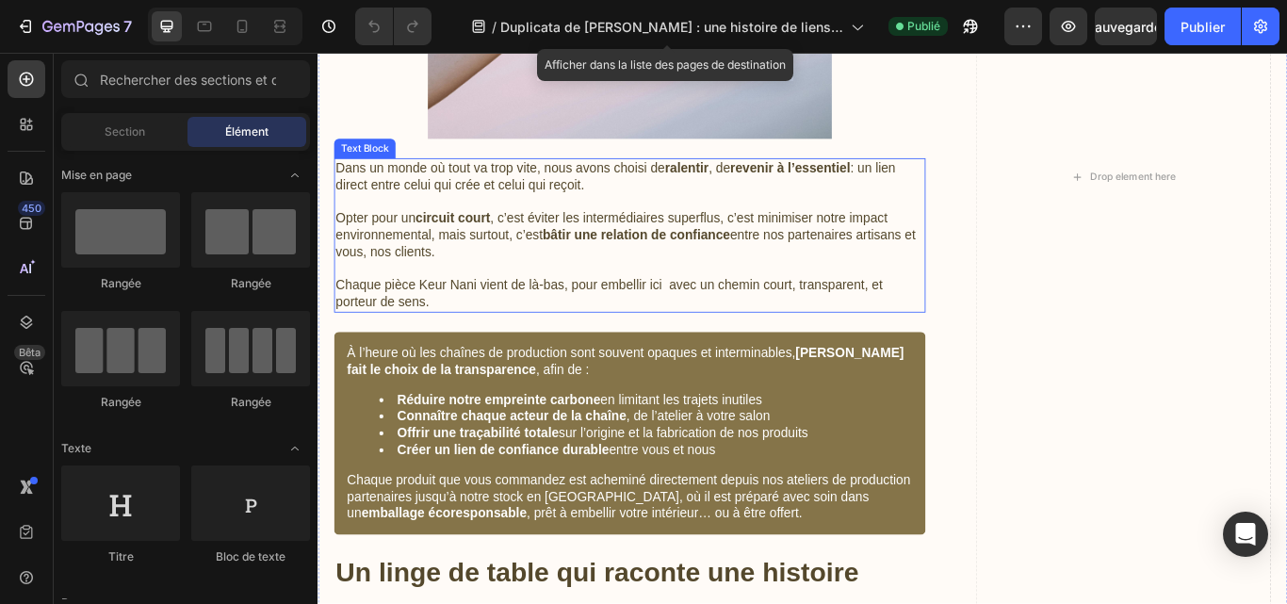
click at [814, 275] on p "Opter pour un circuit court , c’est éviter les intermédiaires superflus, c’est …" at bounding box center [681, 256] width 686 height 78
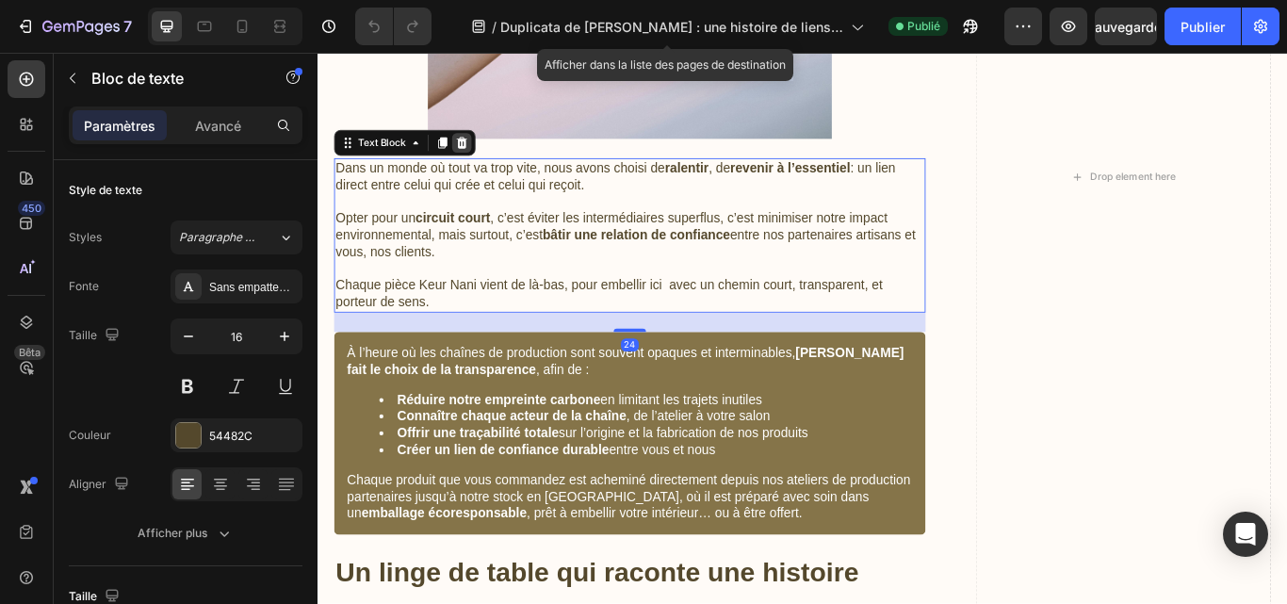
click at [491, 159] on icon at bounding box center [485, 158] width 15 height 15
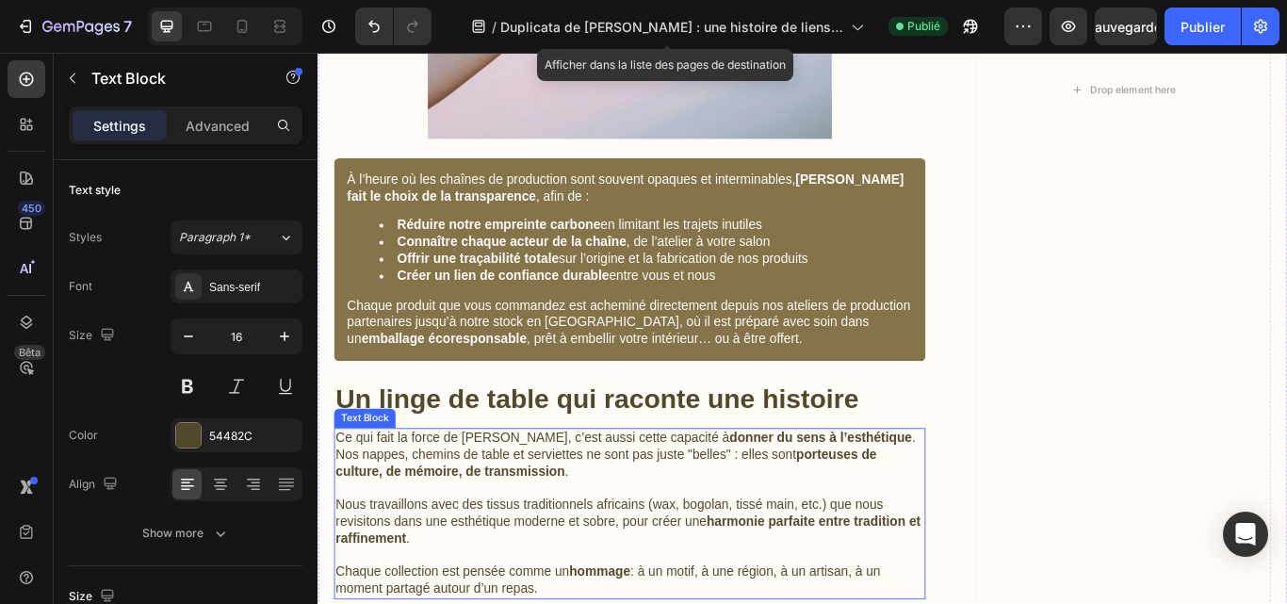
click at [597, 528] on p "Ce qui fait la force de [PERSON_NAME], c’est aussi cette capacité à donner du s…" at bounding box center [681, 522] width 686 height 58
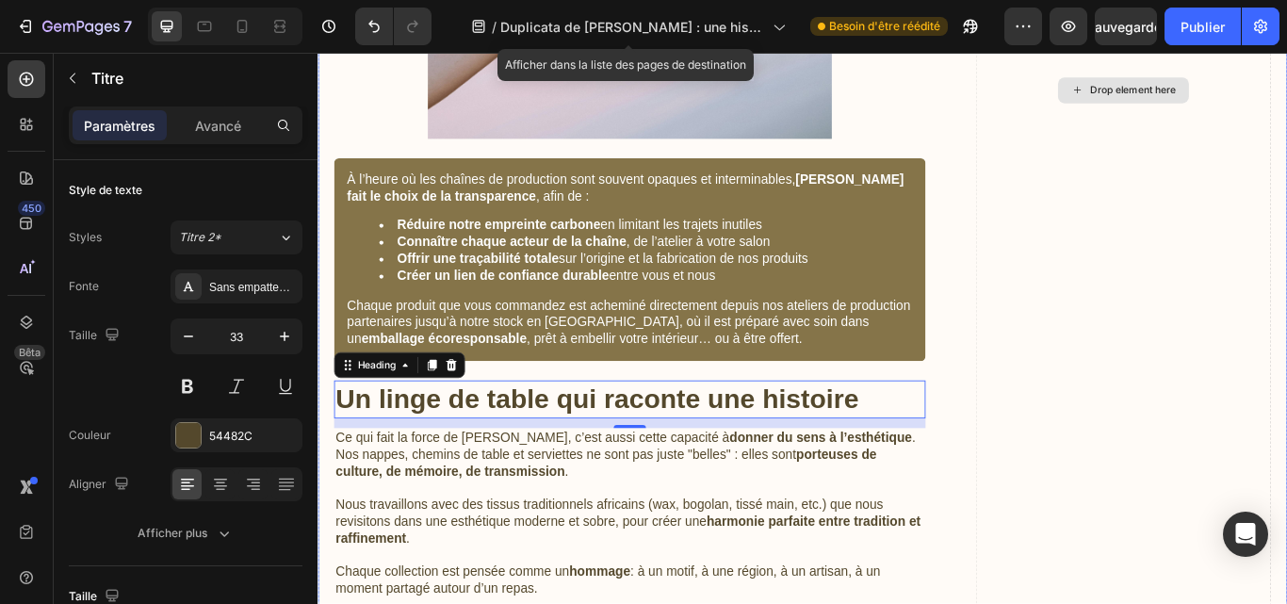
click at [1145, 448] on div "Drop element here" at bounding box center [1257, 97] width 345 height 4012
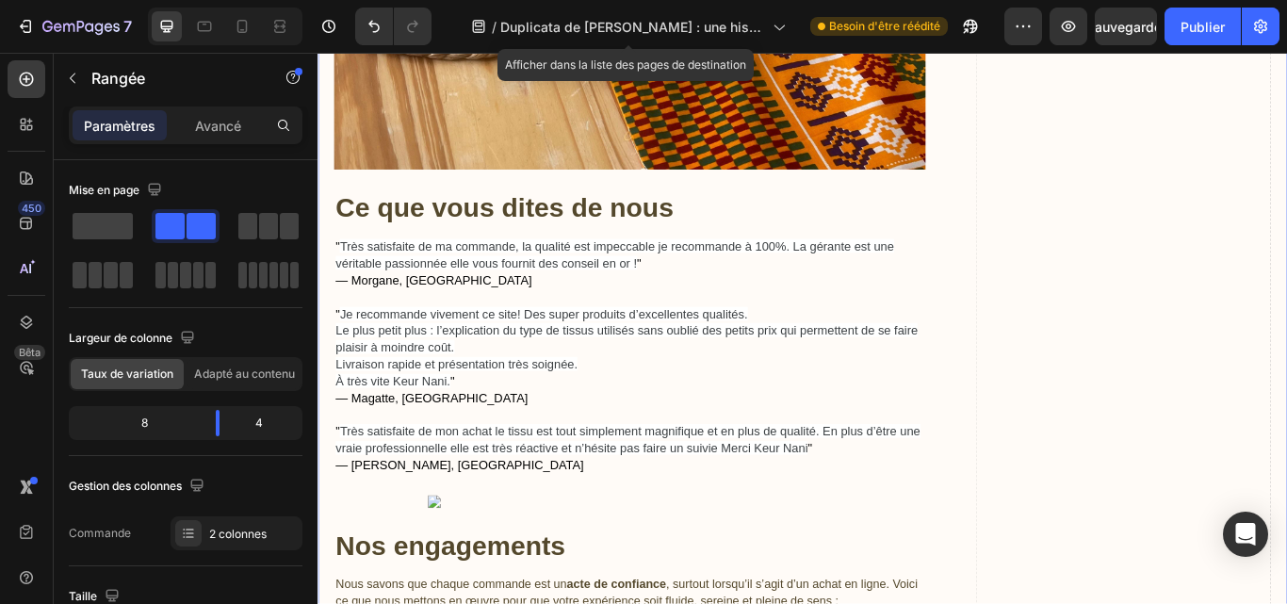
scroll to position [3132, 0]
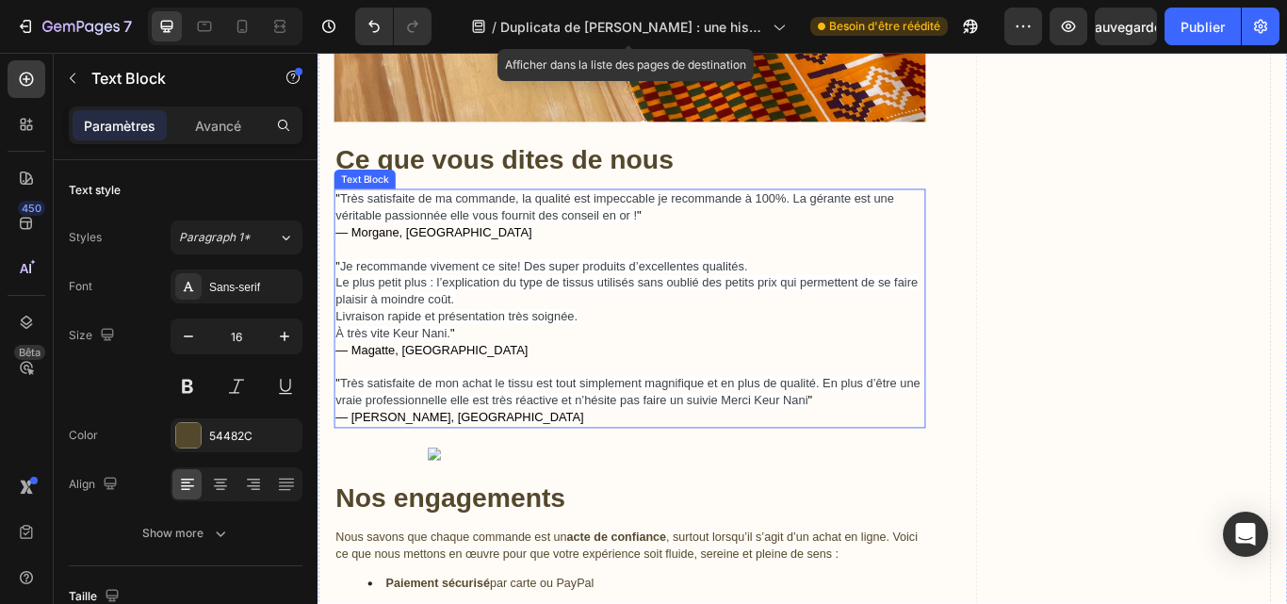
click at [850, 313] on span "Le plus petit plus : l’explication du type de tissus utilisés sans oublié des p…" at bounding box center [677, 331] width 679 height 36
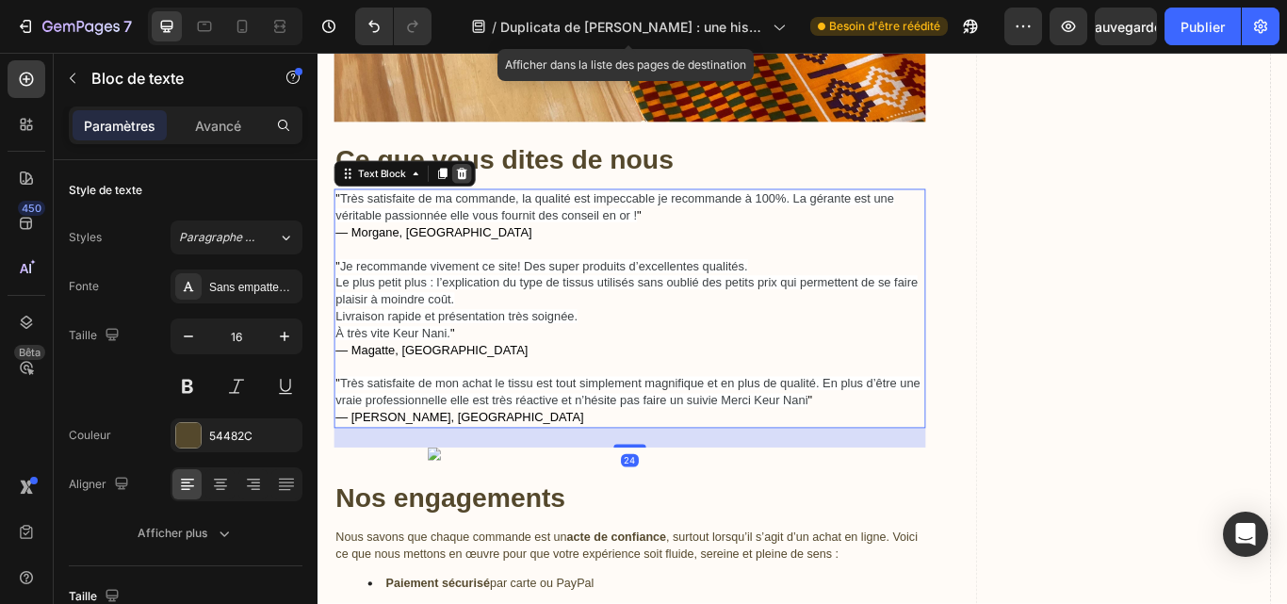
click at [494, 187] on div at bounding box center [485, 194] width 23 height 23
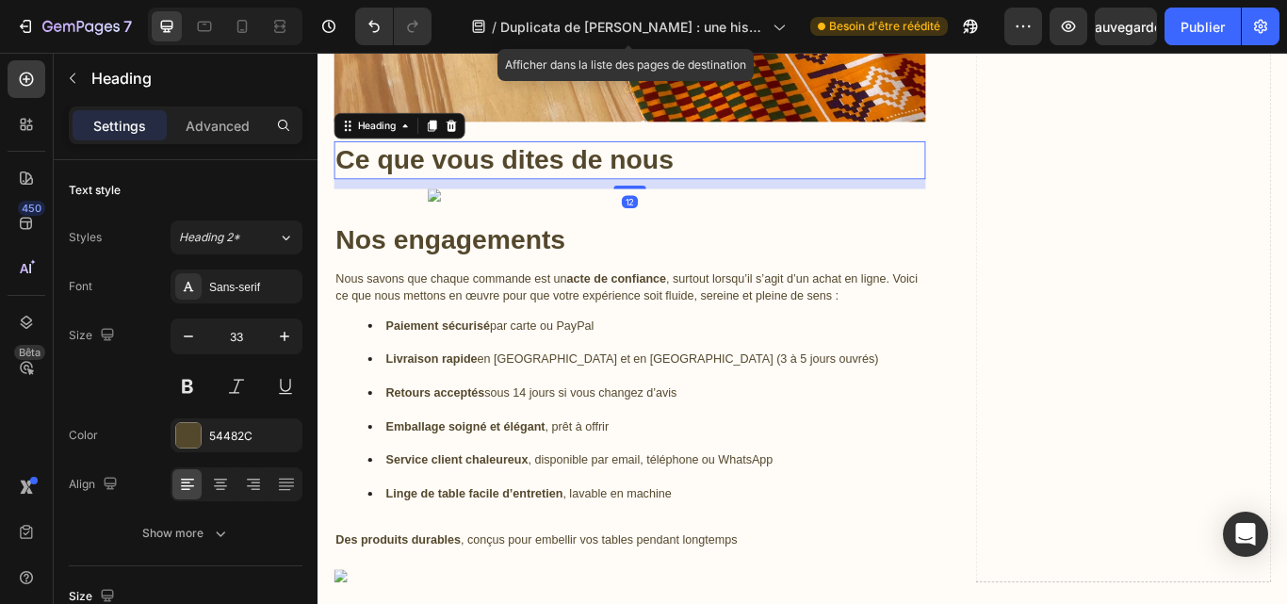
click at [532, 166] on strong "Ce que vous dites de nous" at bounding box center [535, 177] width 394 height 35
click at [481, 137] on icon at bounding box center [473, 138] width 15 height 15
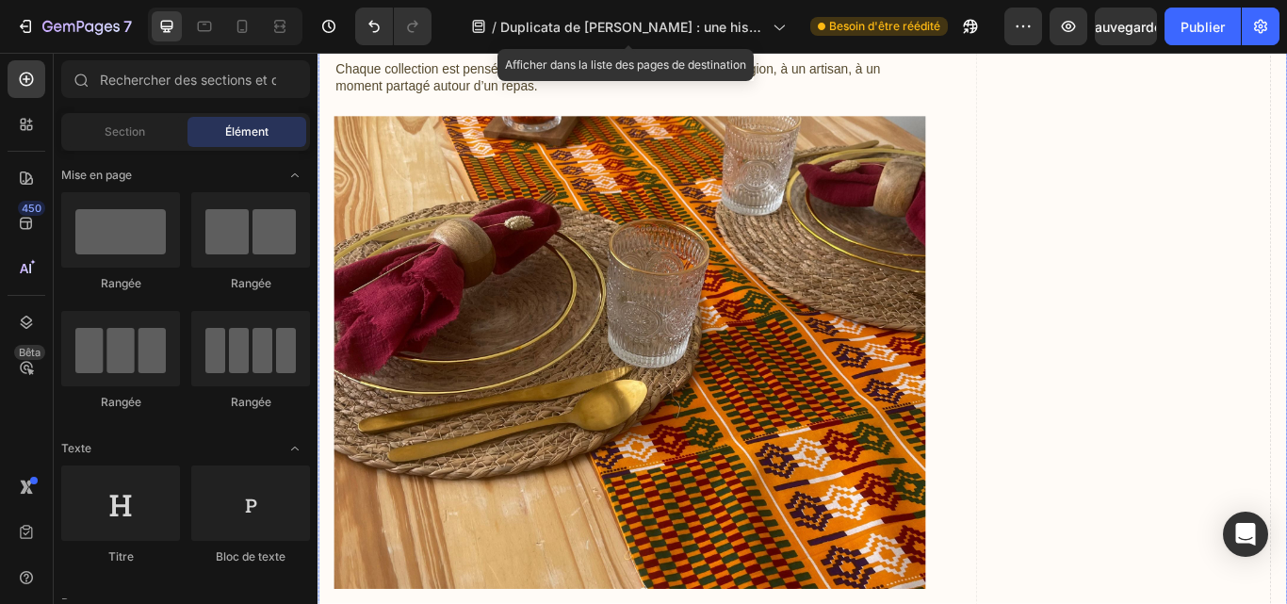
scroll to position [2415, 0]
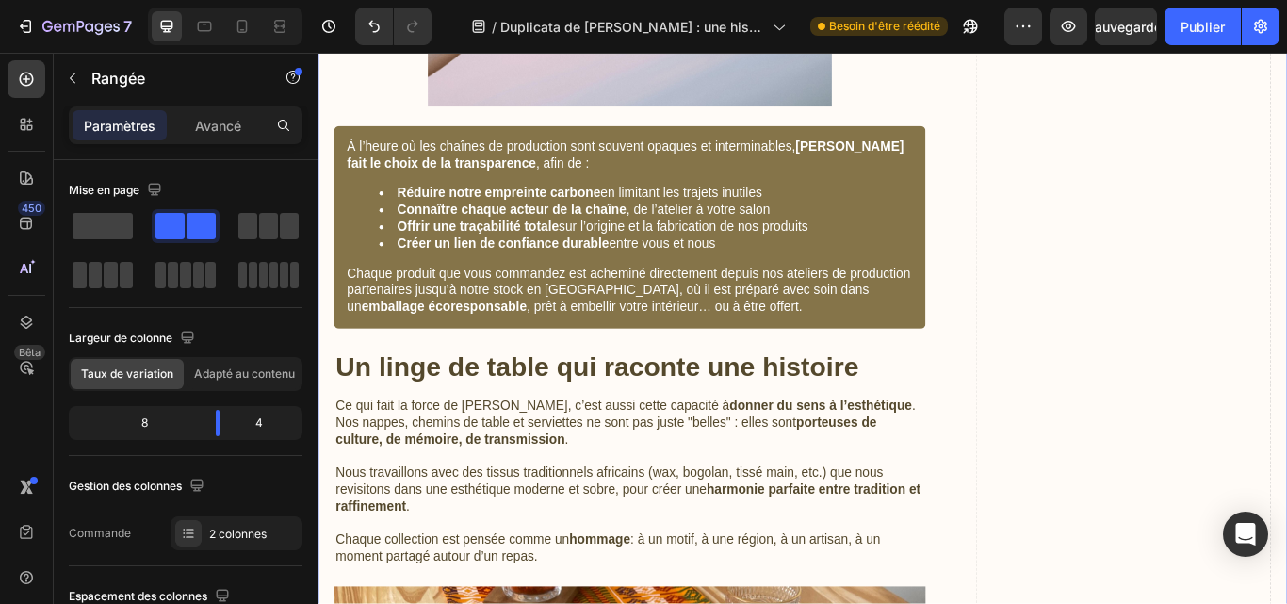
scroll to position [2001, 0]
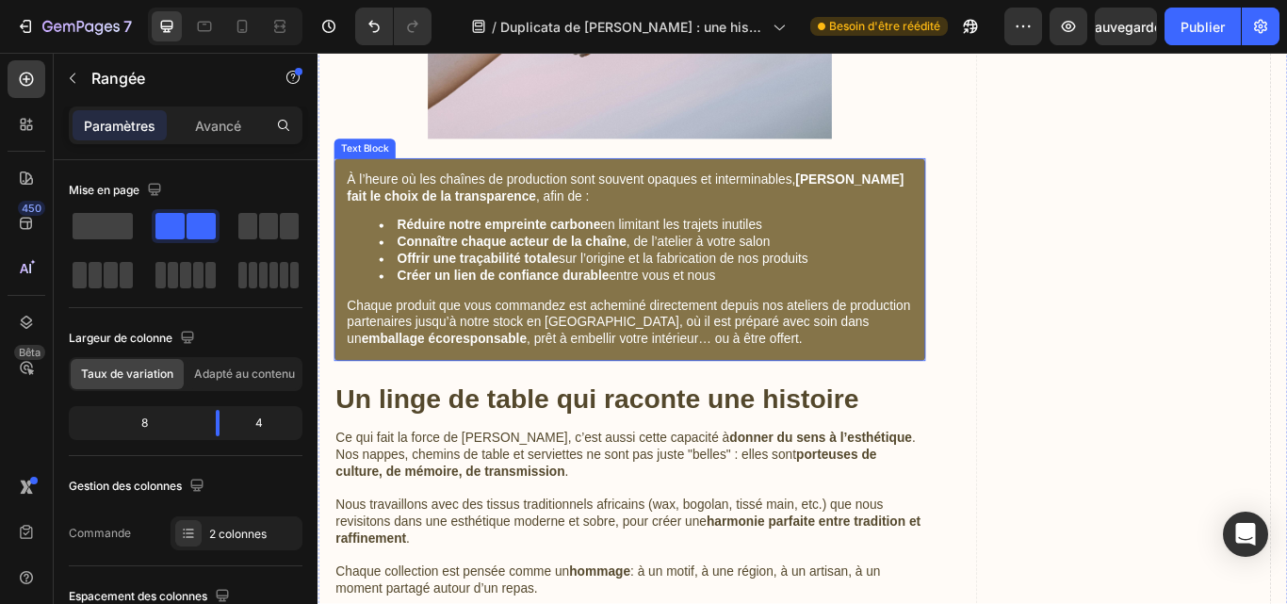
click at [549, 208] on p "À l’heure où les chaînes de production sont souvent opaques et interminables, […" at bounding box center [682, 211] width 660 height 40
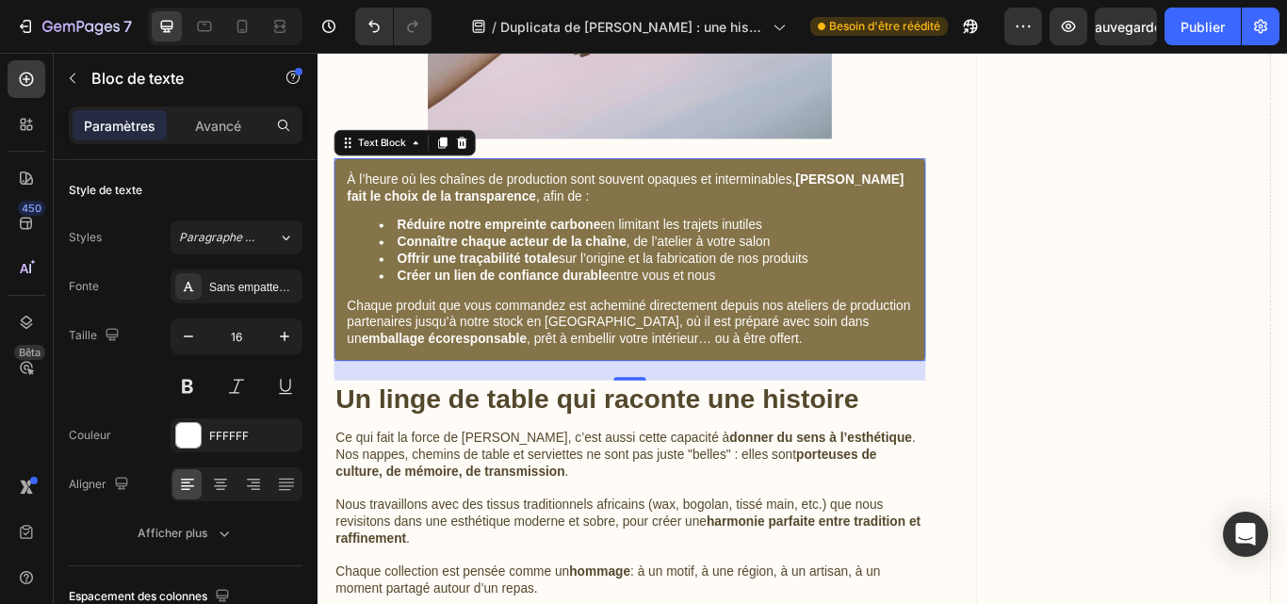
click at [624, 359] on p "Chaque produit que vous commandez est acheminé directement depuis nos ateliers …" at bounding box center [682, 368] width 660 height 58
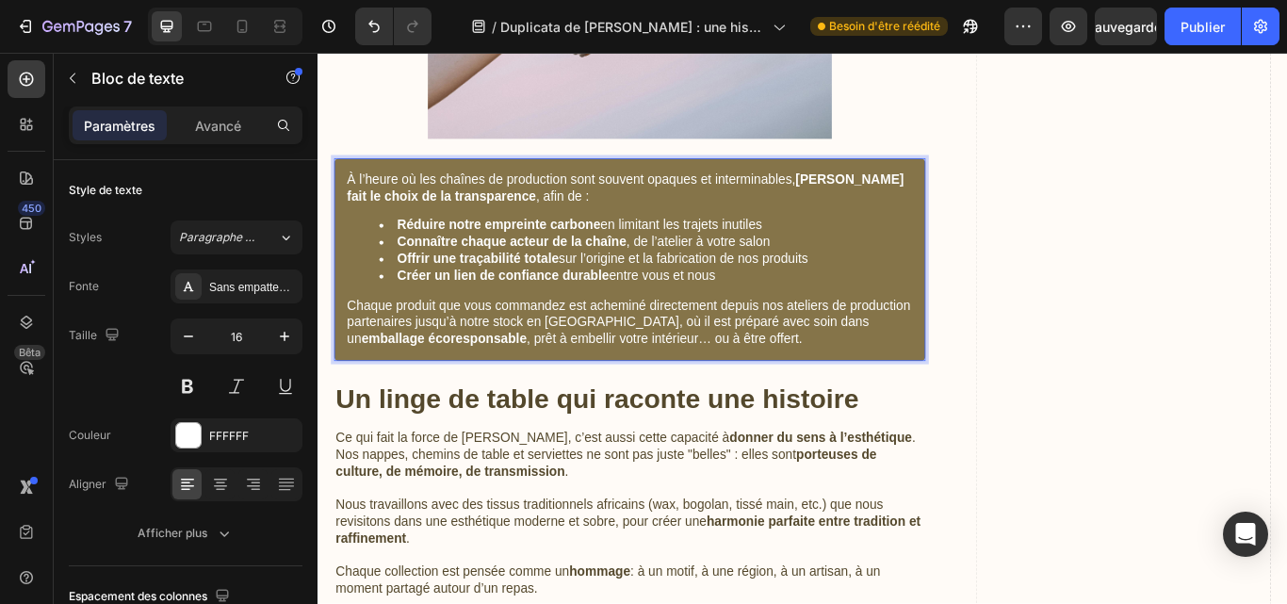
click at [572, 239] on div "À l’heure où les chaînes de production sont souvent opaques et interminables, K…" at bounding box center [681, 294] width 690 height 237
click at [925, 351] on p "Chaque produit que vous commandez est acheminé directement depuis nos ateliers …" at bounding box center [682, 368] width 660 height 58
click at [725, 345] on p "Chaque produit que vous commandez est acheminé directement depuis nos ateliers …" at bounding box center [682, 368] width 660 height 58
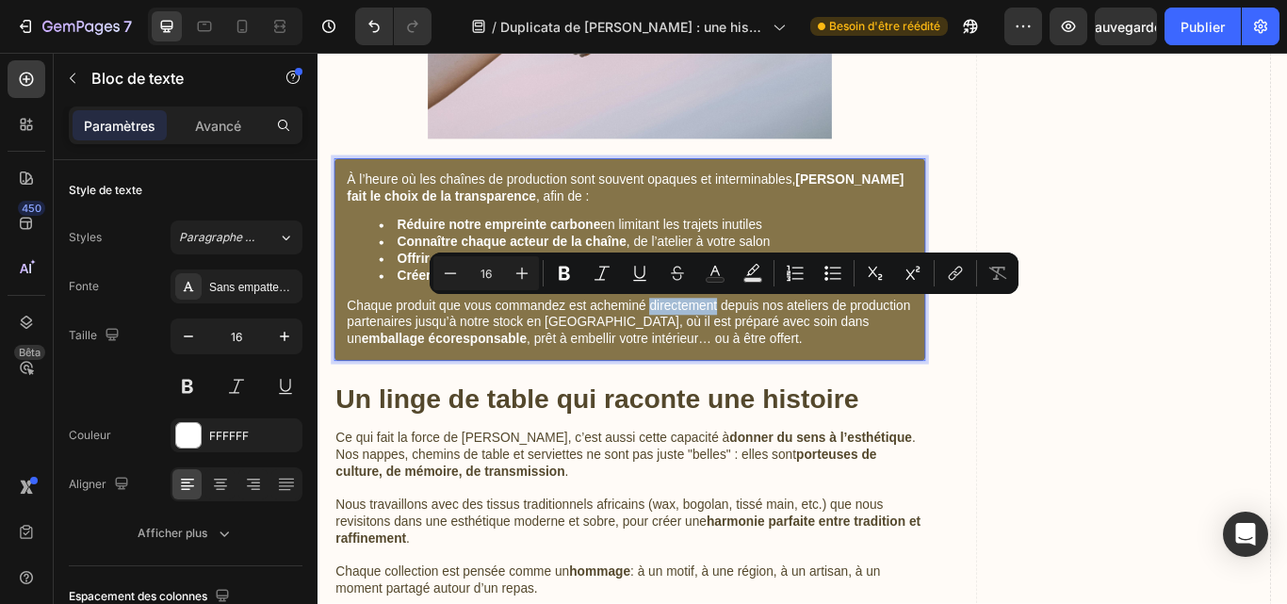
click at [725, 345] on p "Chaque produit que vous commandez est acheminé directement depuis nos ateliers …" at bounding box center [682, 368] width 660 height 58
